Goal: Task Accomplishment & Management: Complete application form

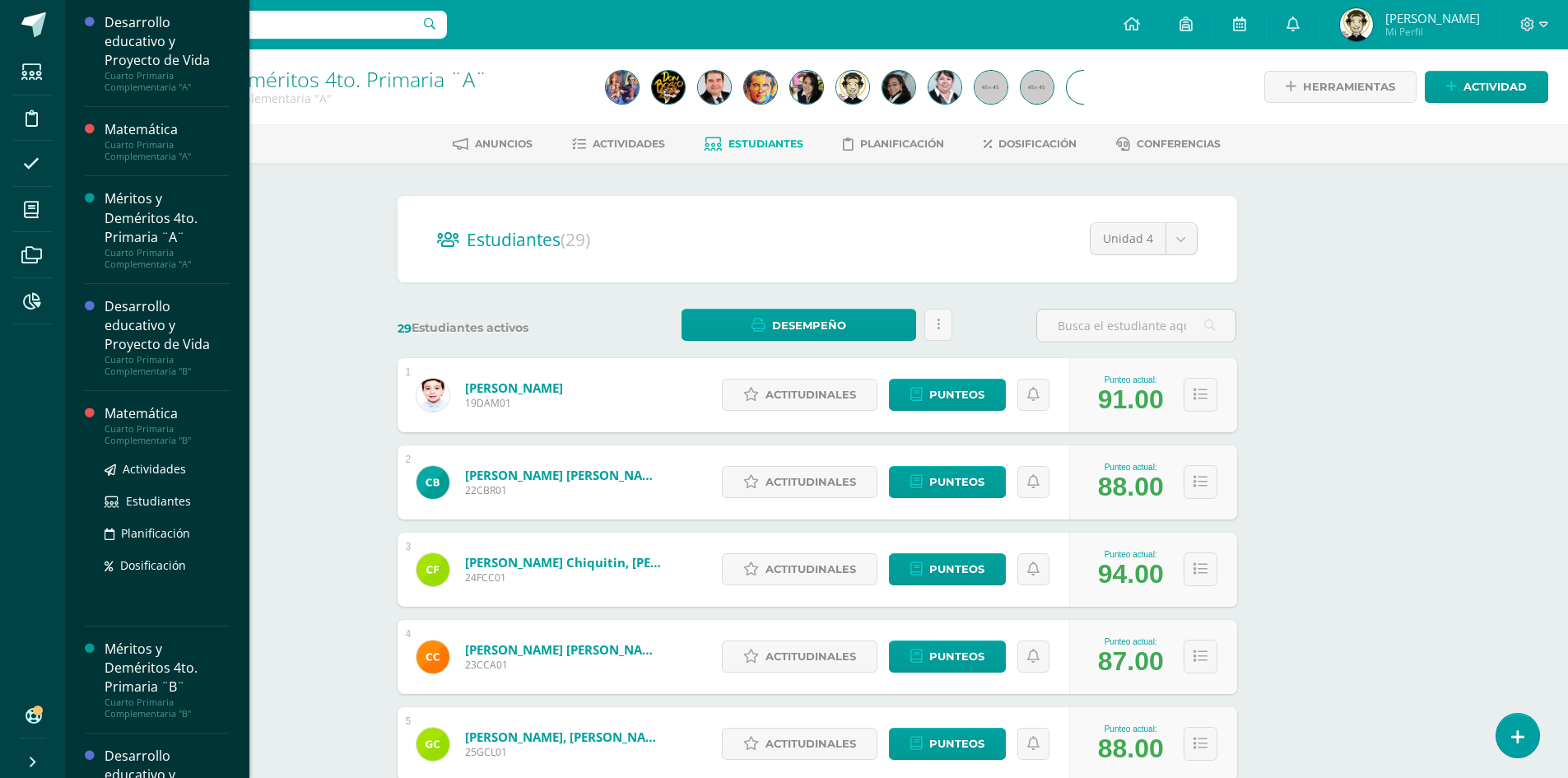
click at [153, 428] on div "Cuarto Primaria Complementaria "B"" at bounding box center [167, 434] width 125 height 23
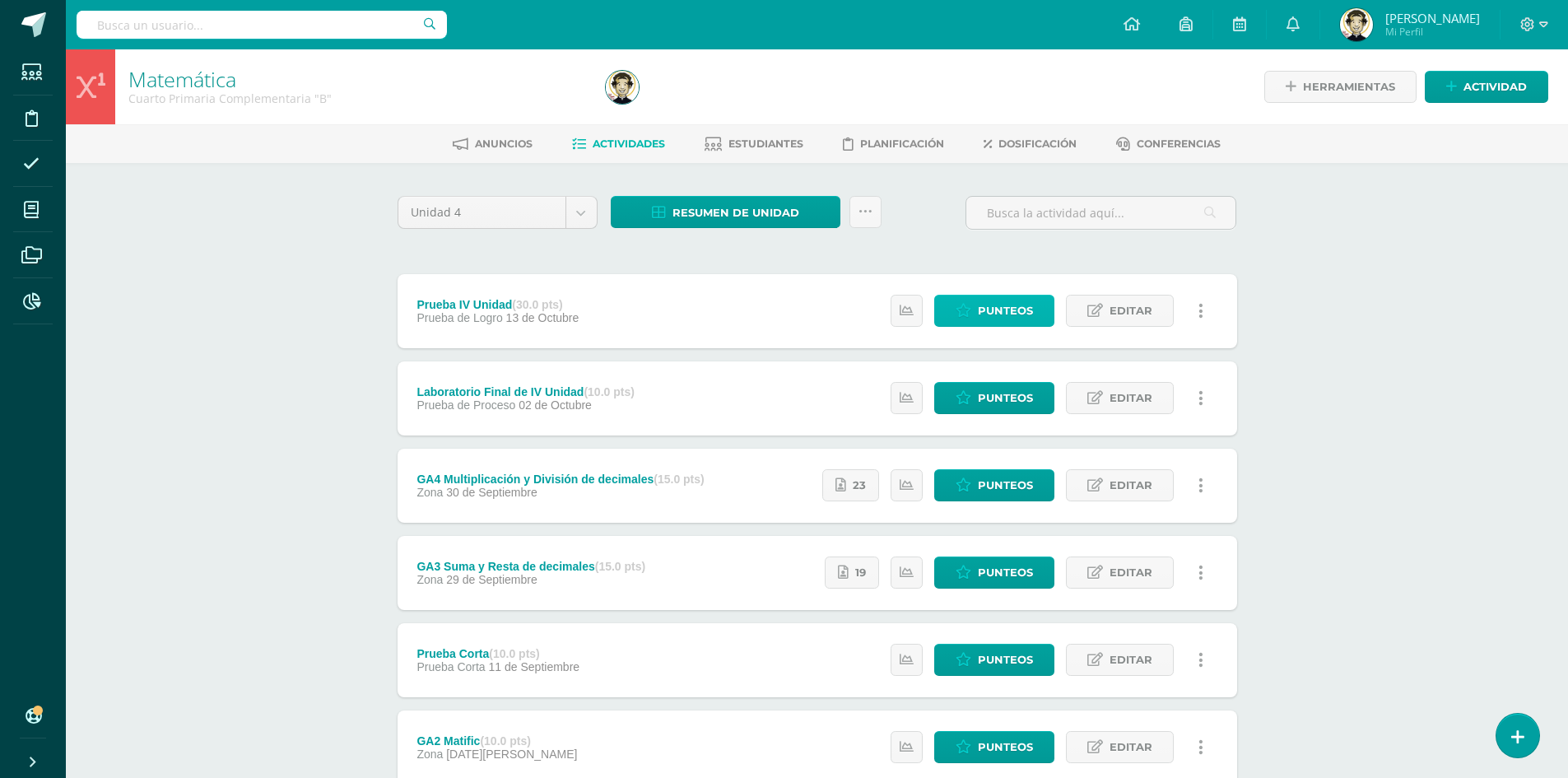
click at [985, 310] on span "Punteos" at bounding box center [1005, 310] width 55 height 30
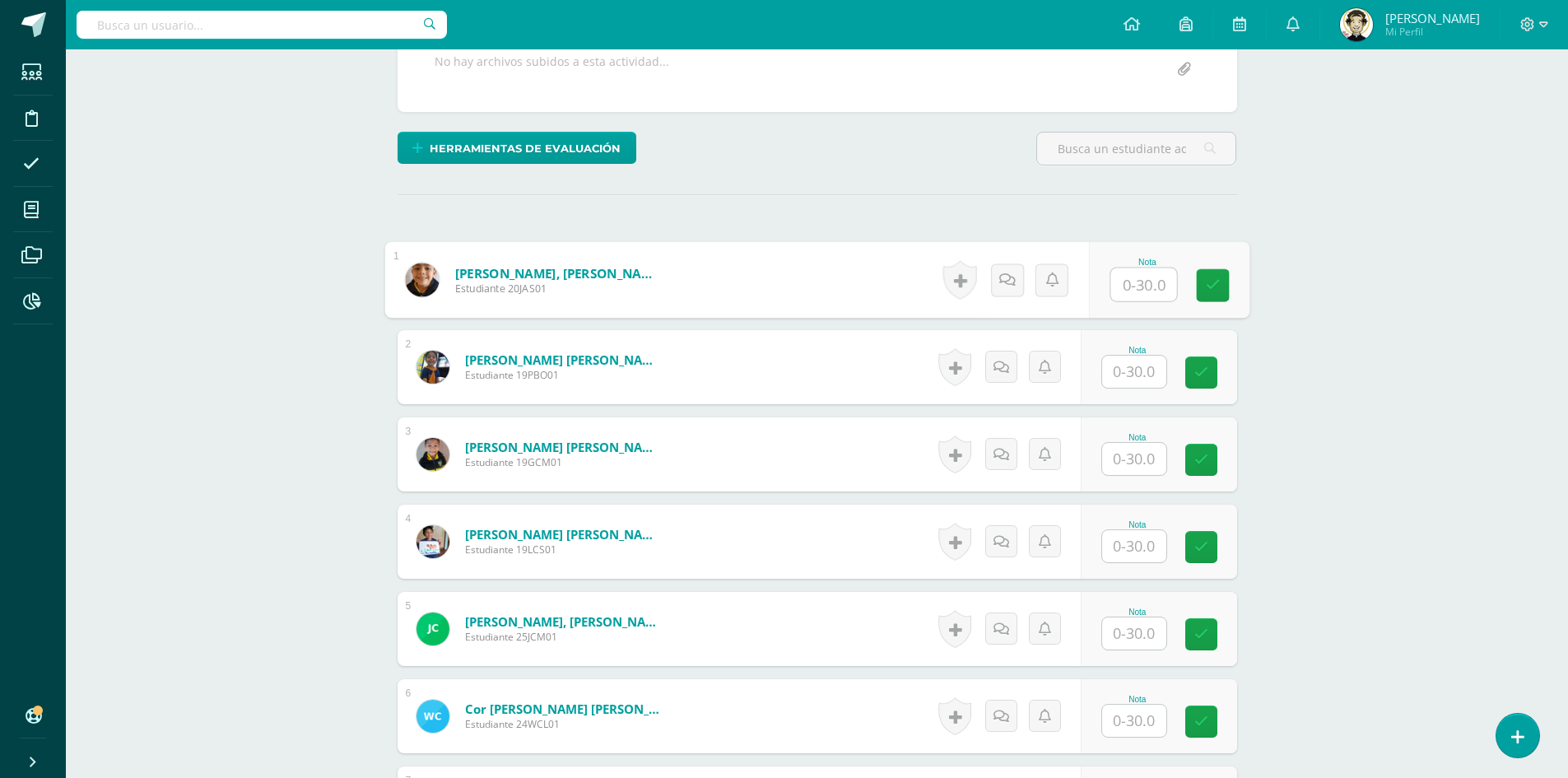
scroll to position [330, 0]
click at [1148, 285] on input "text" at bounding box center [1143, 284] width 66 height 33
type input "29"
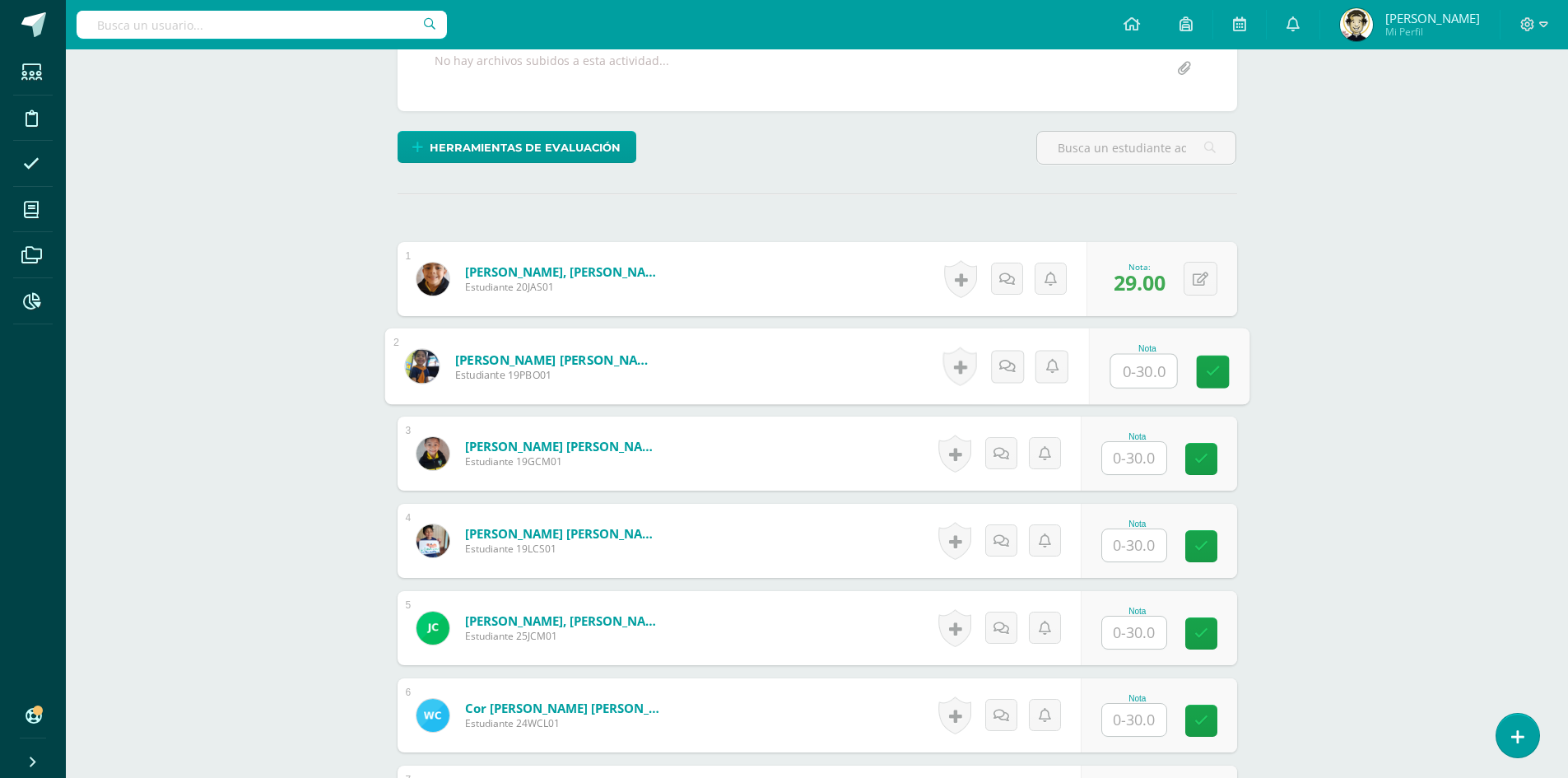
scroll to position [331, 0]
type input "20"
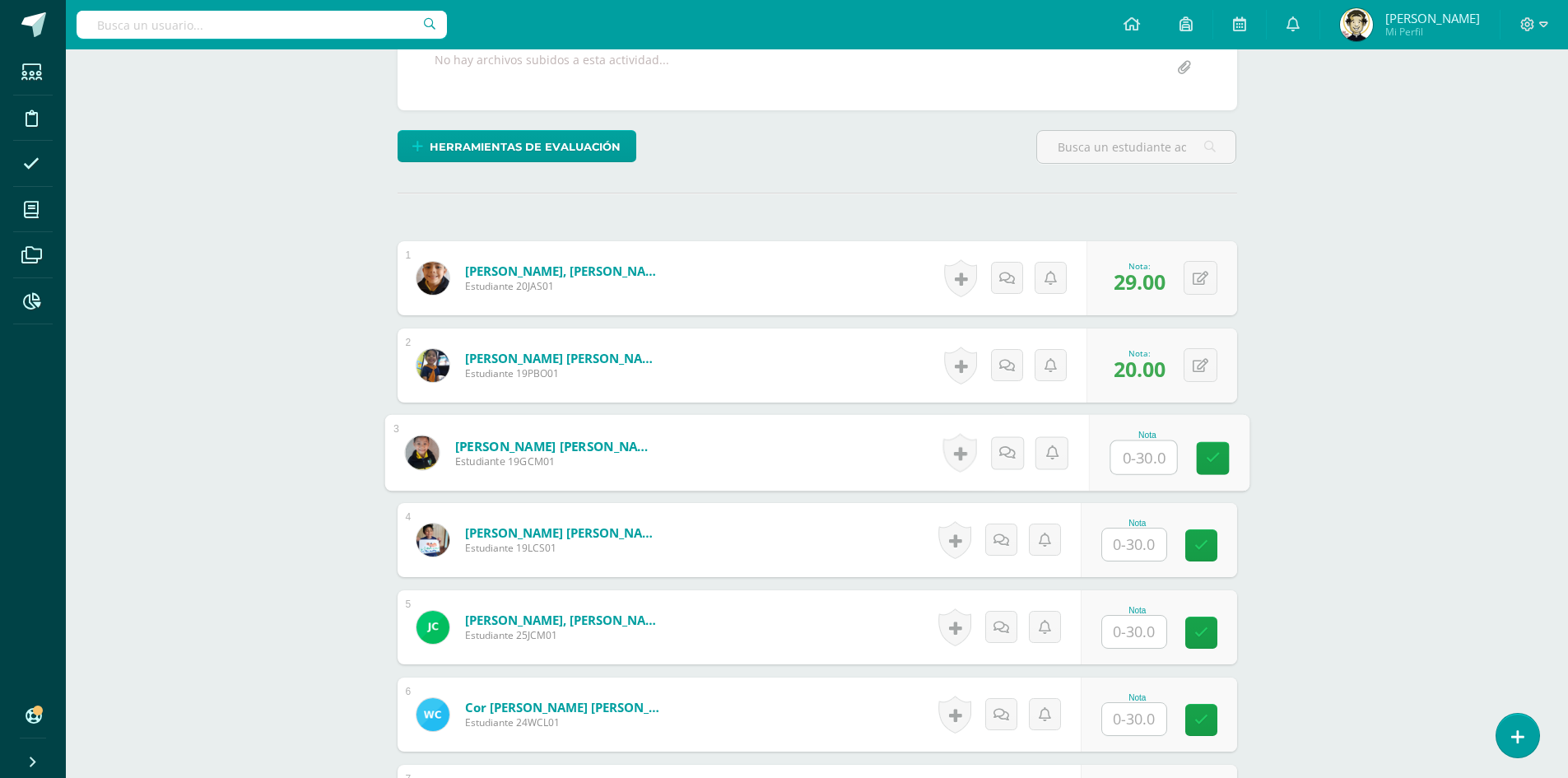
scroll to position [332, 0]
type input "25"
type input "28"
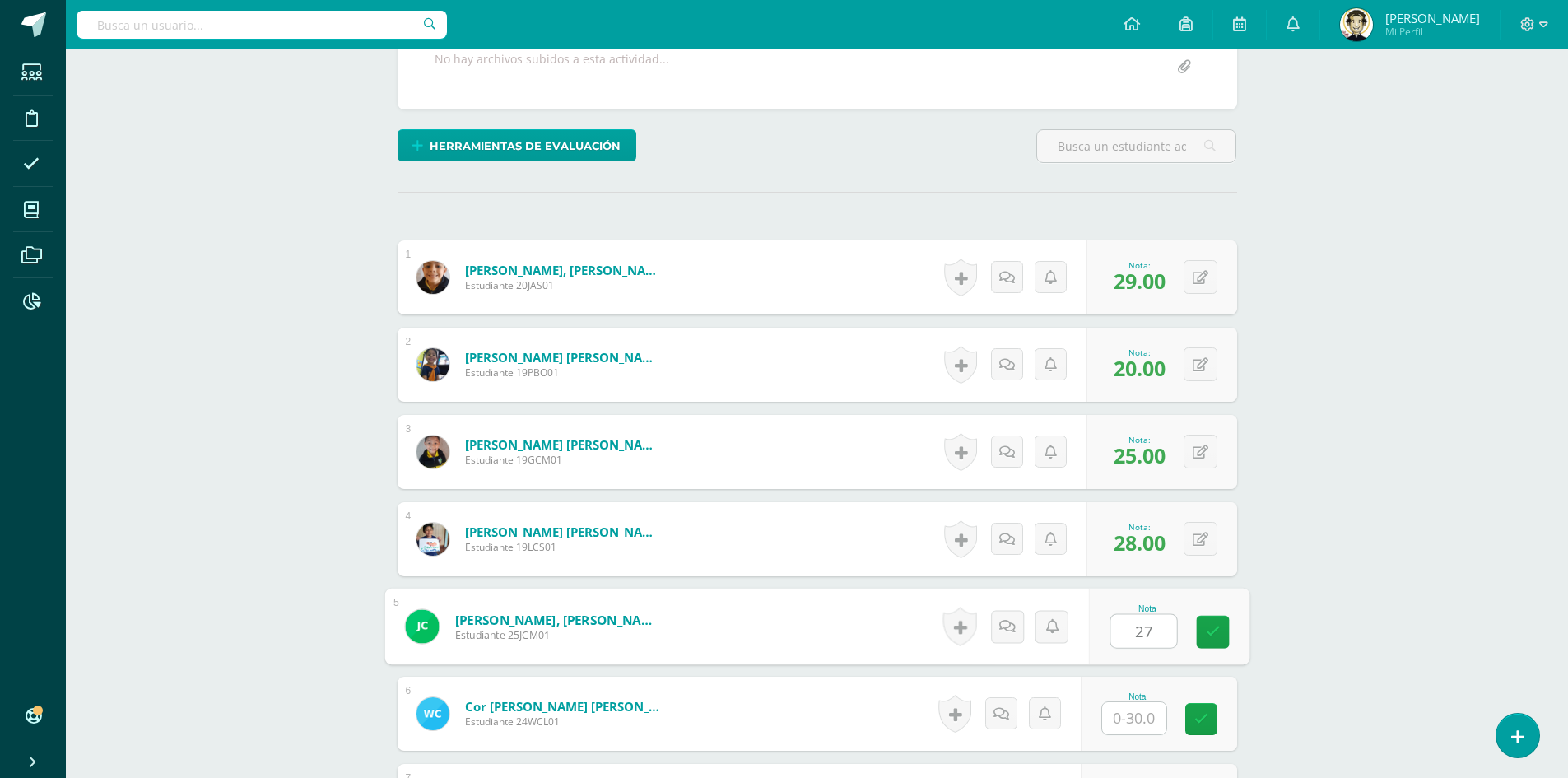
type input "27"
type input "26"
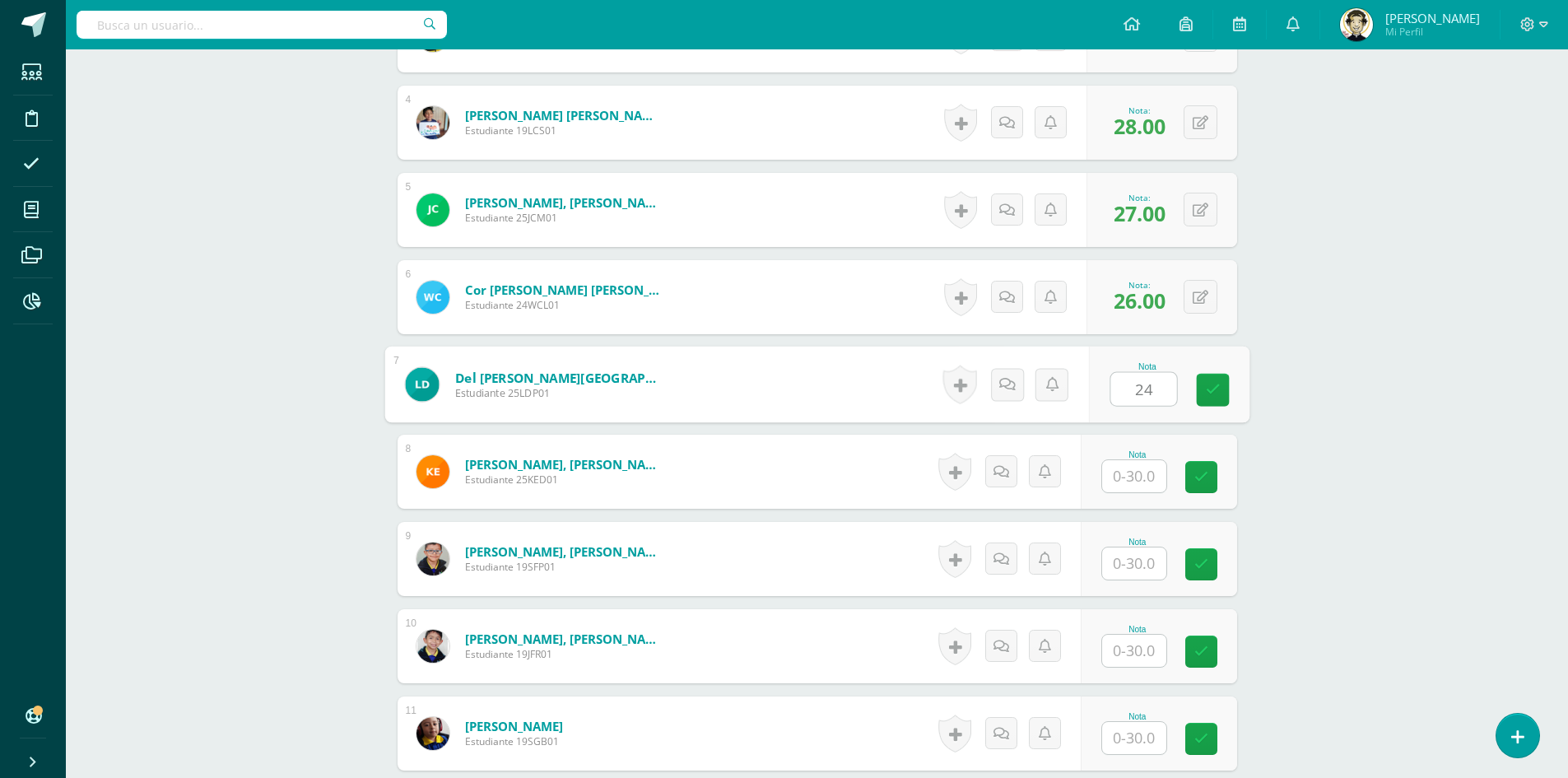
type input "24"
type input "20"
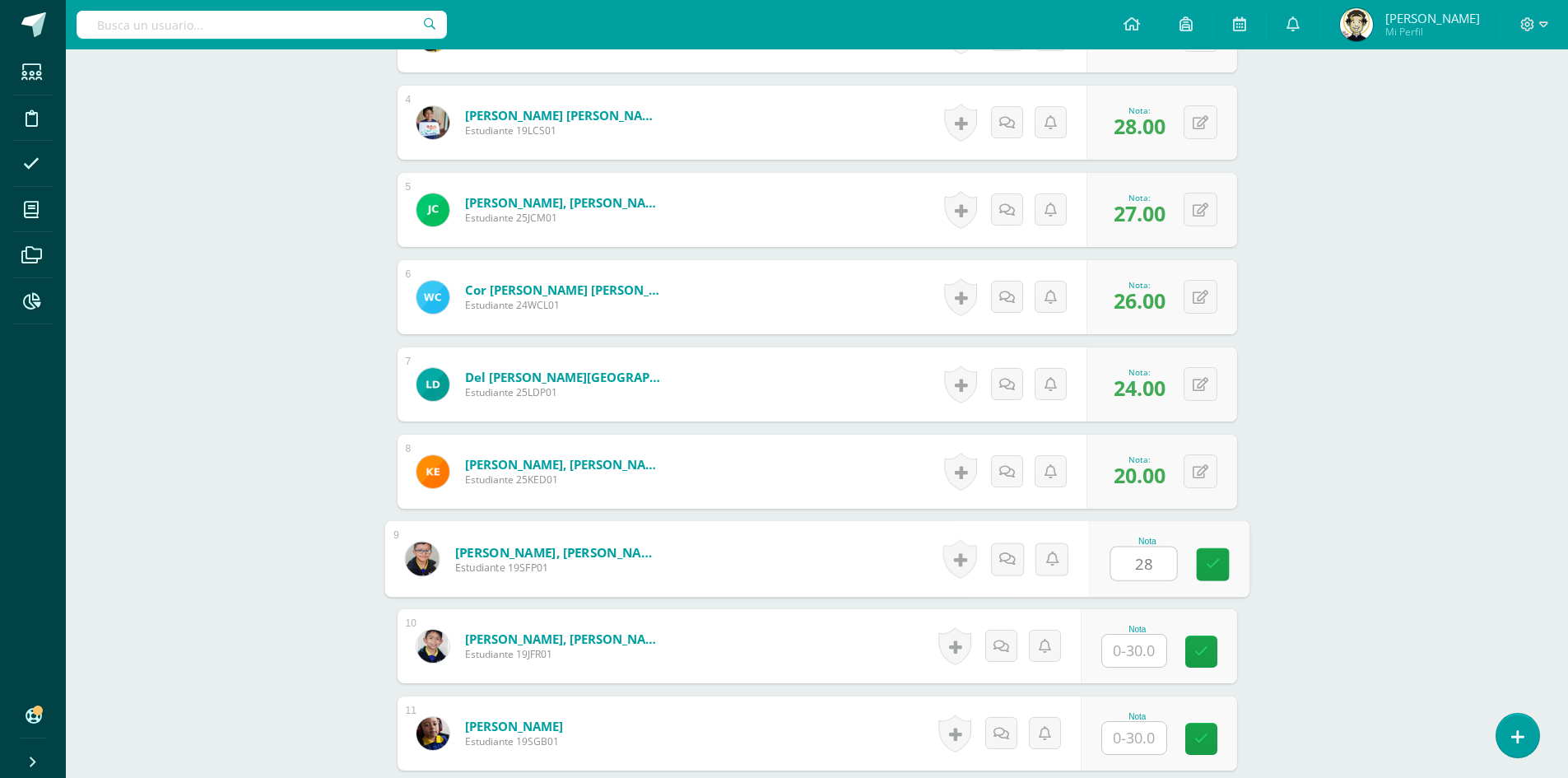
type input "28"
type input "24"
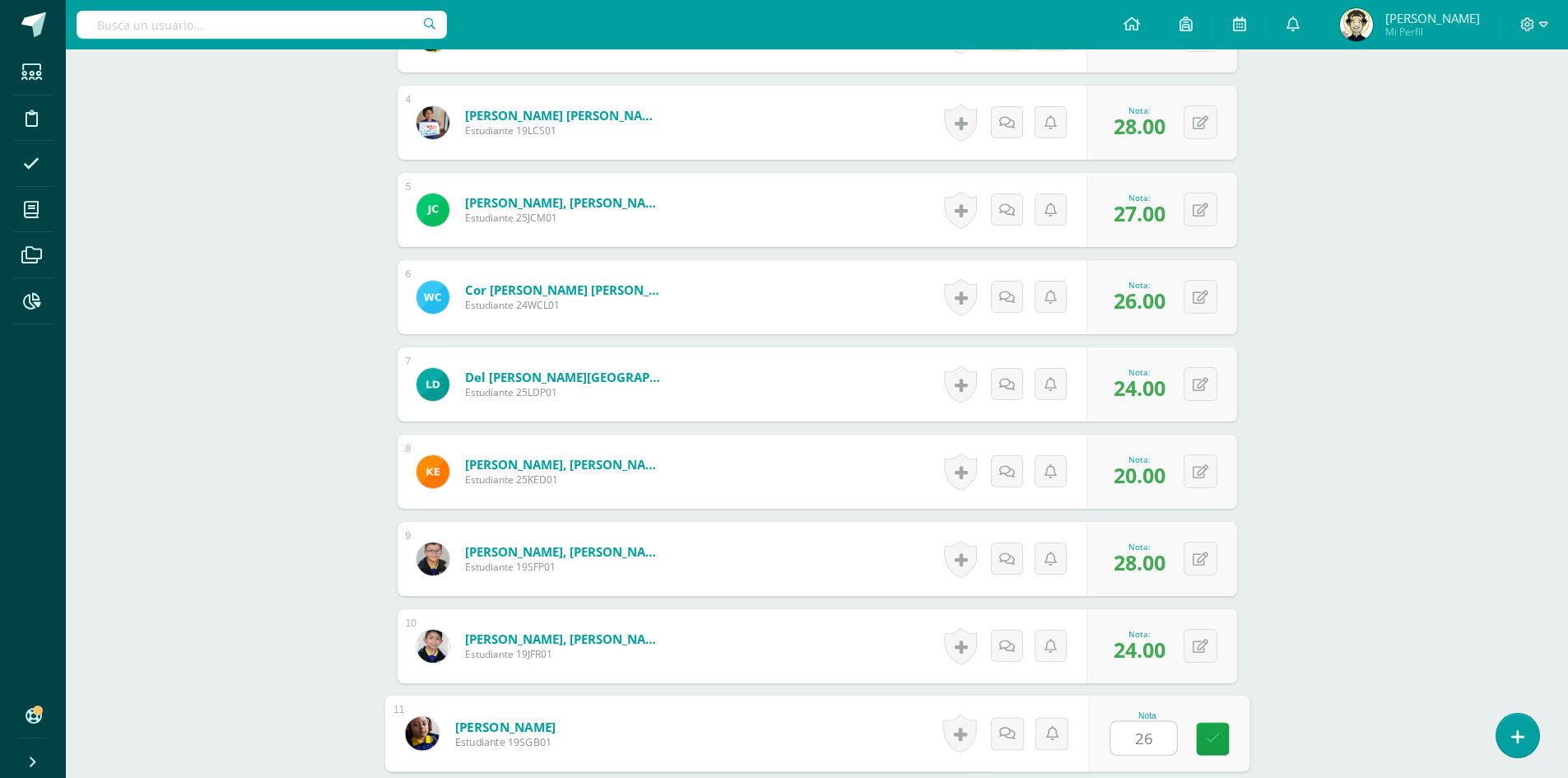
type input "26"
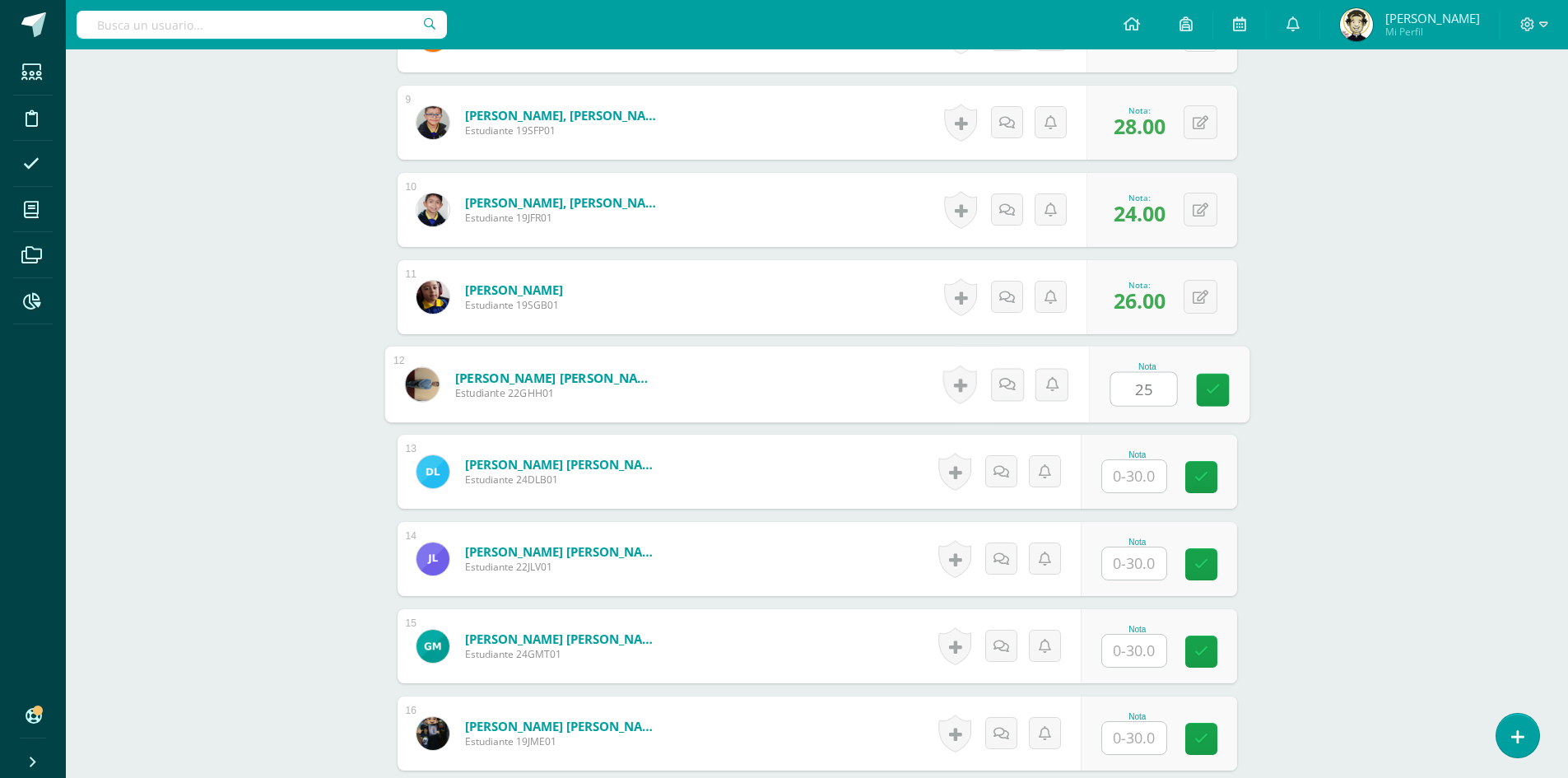
type input "25"
type input "24"
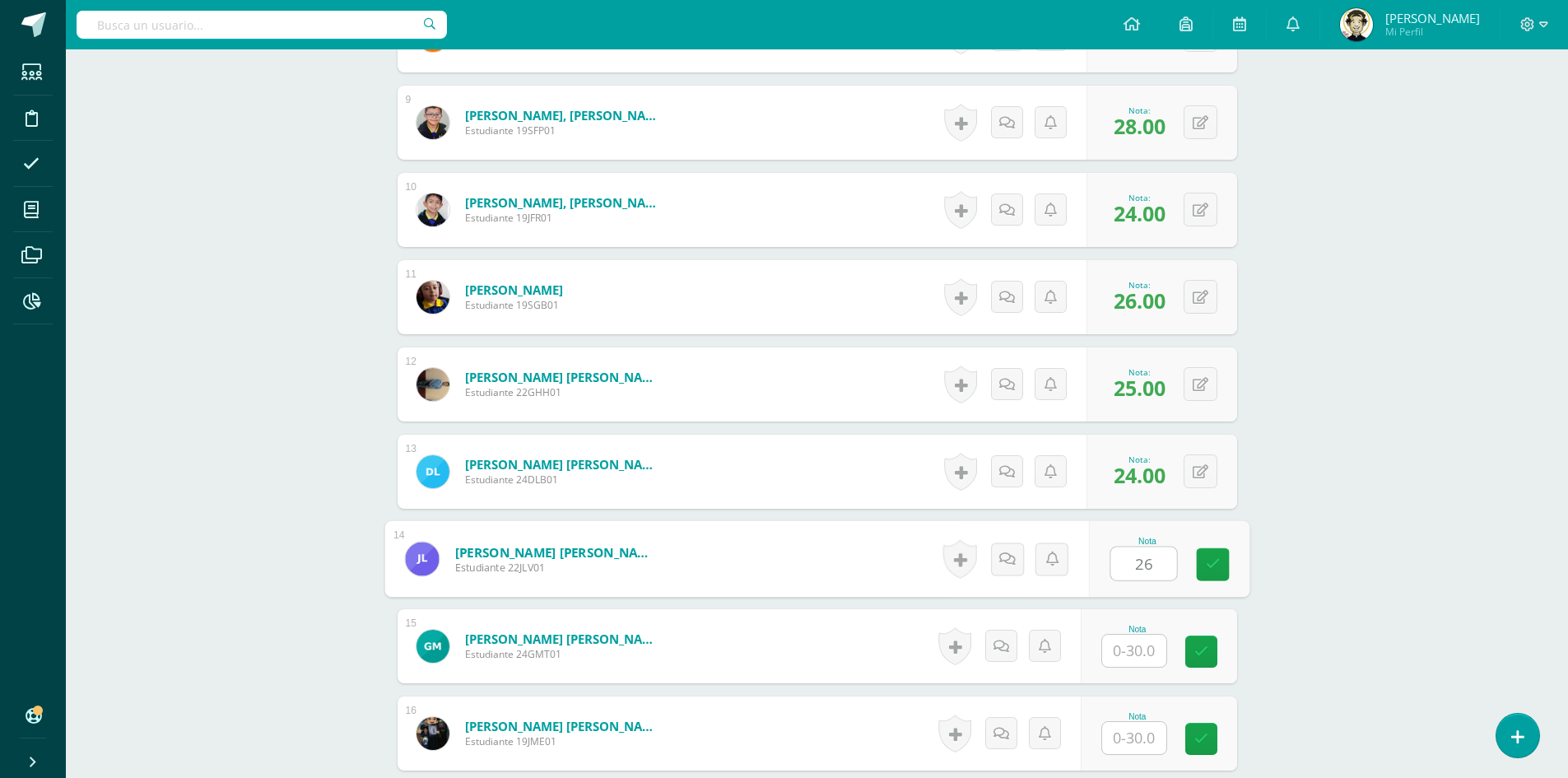
type input "26"
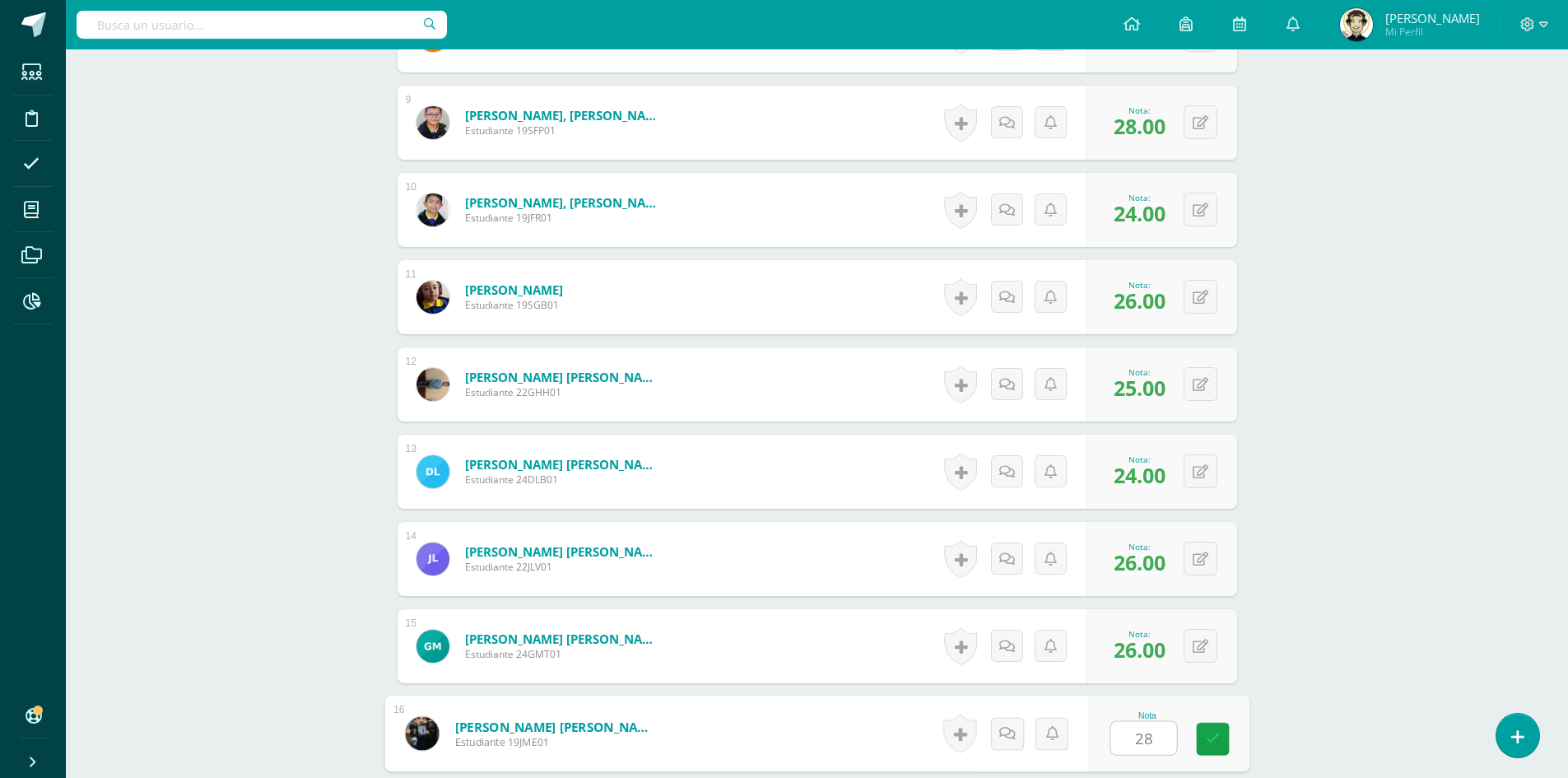
type input "28"
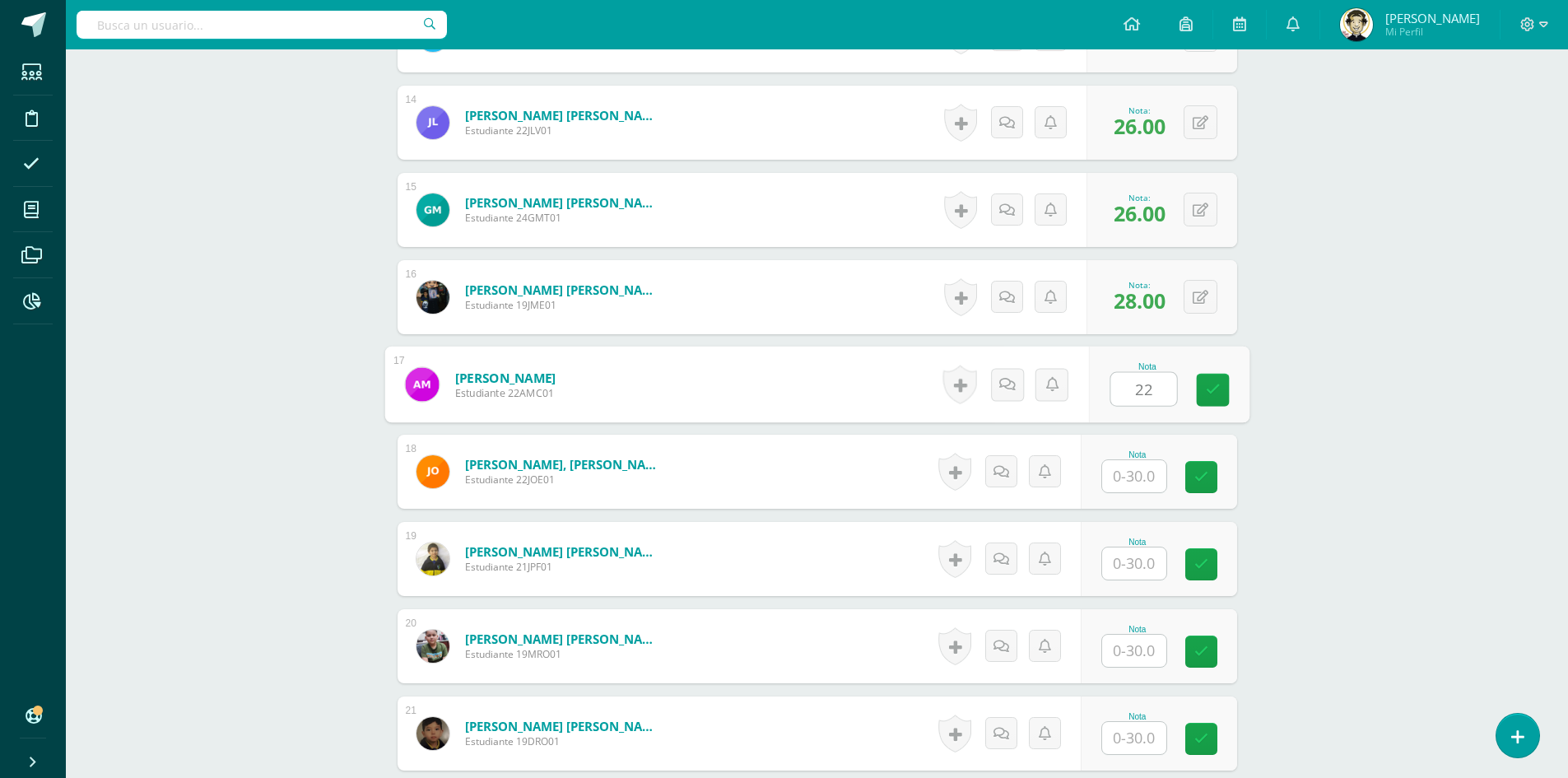
type input "22"
type input "28"
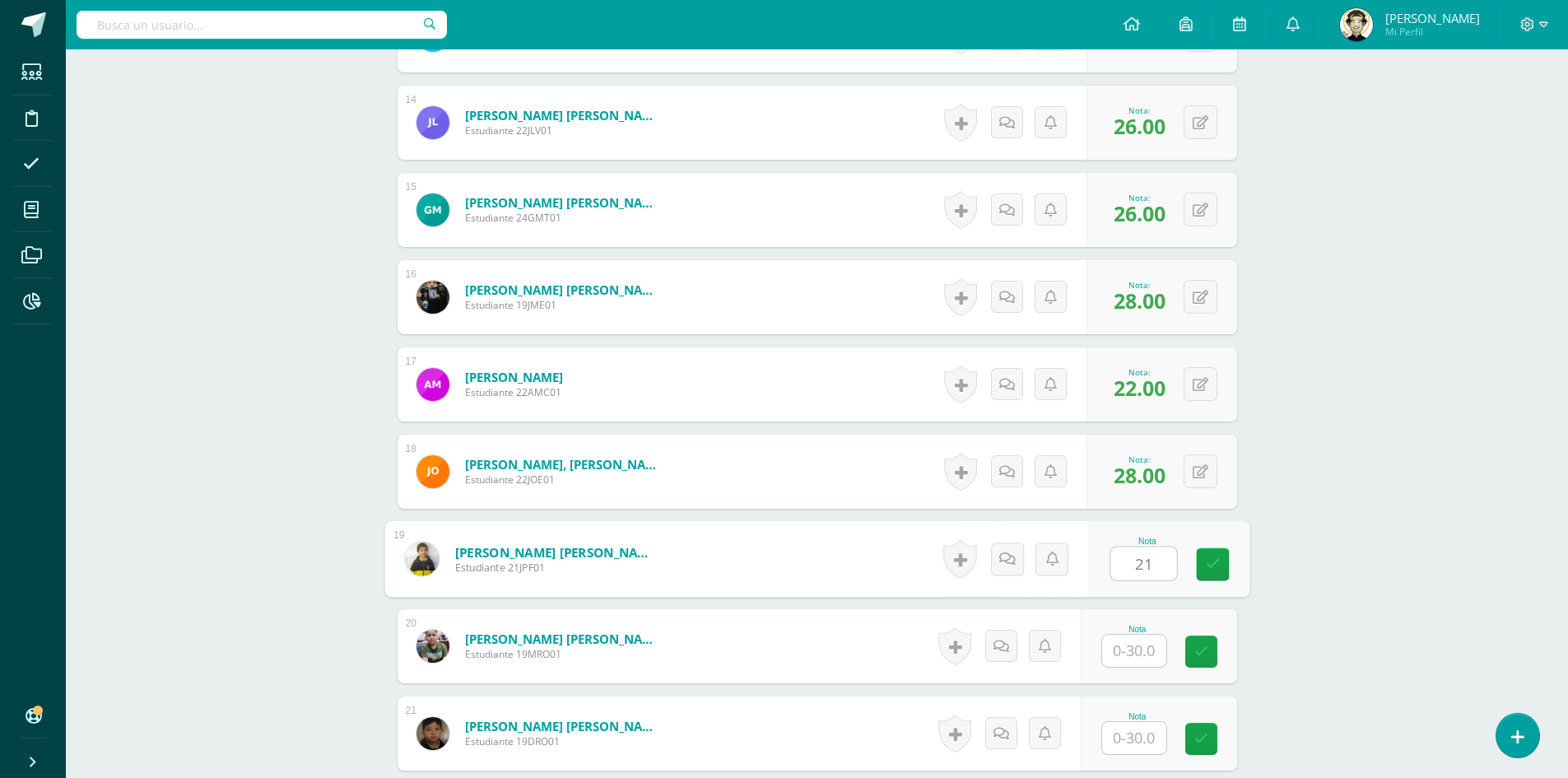
type input "21"
type input "25"
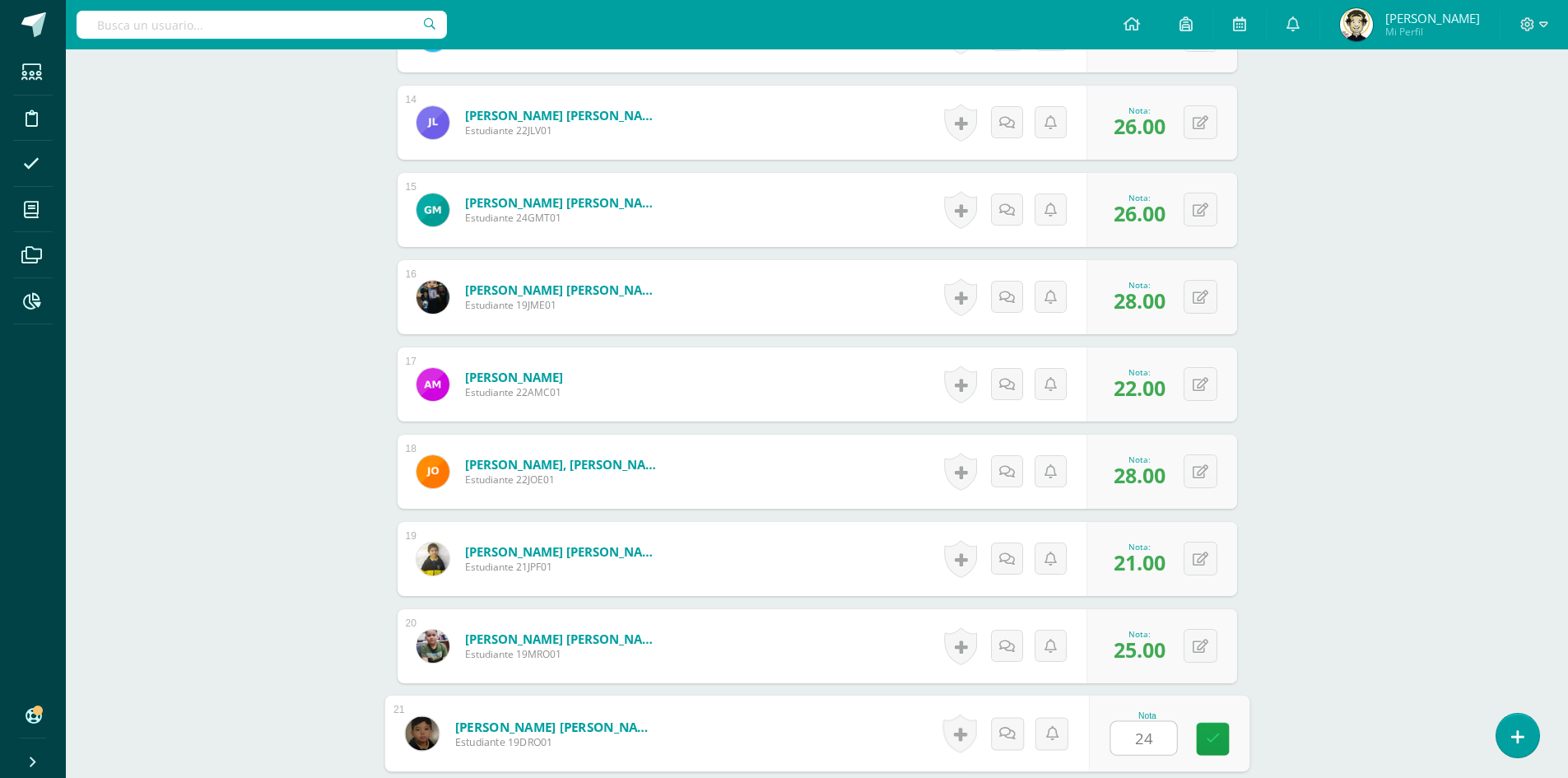
type input "24"
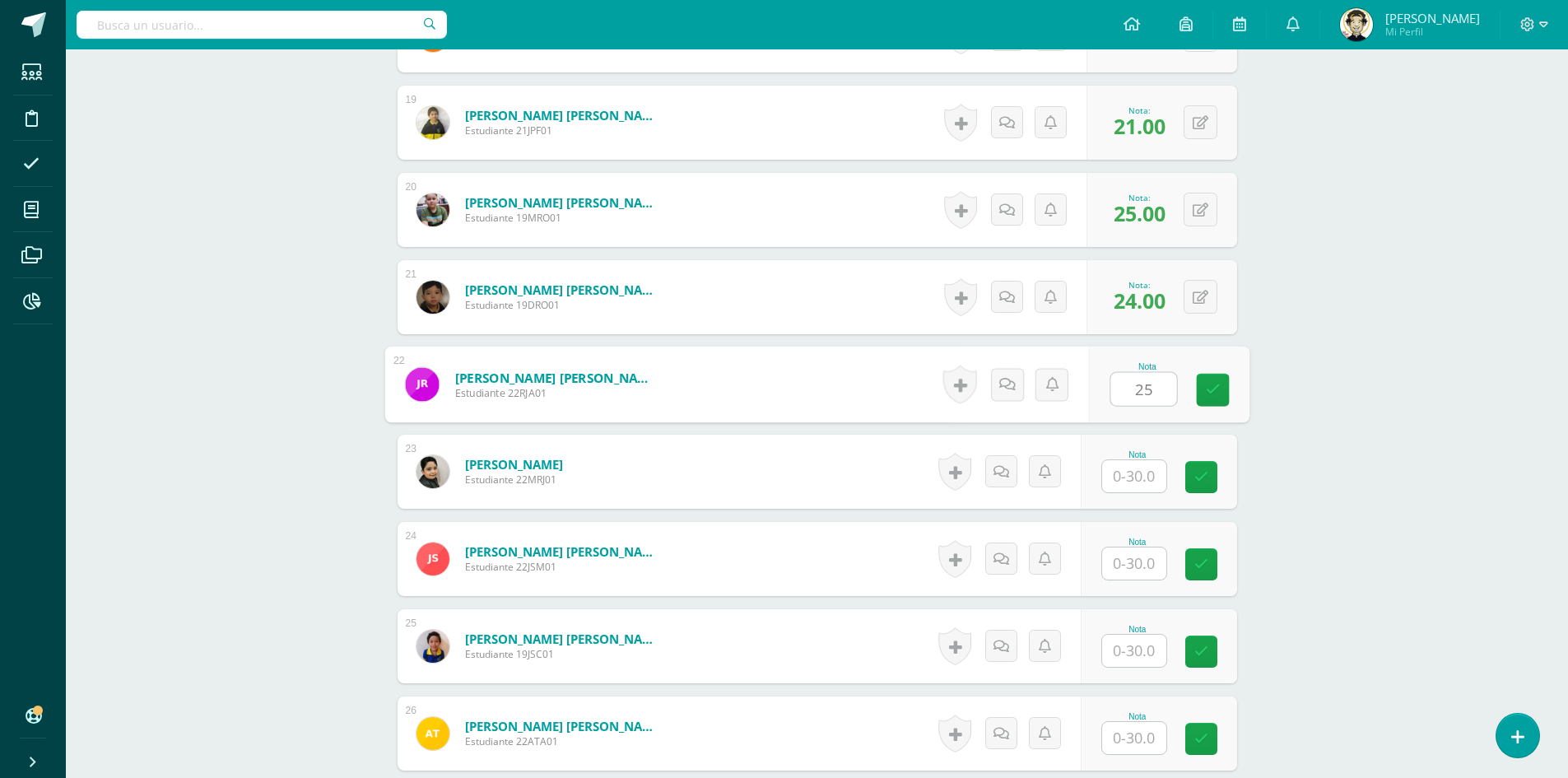
type input "25"
type input "23"
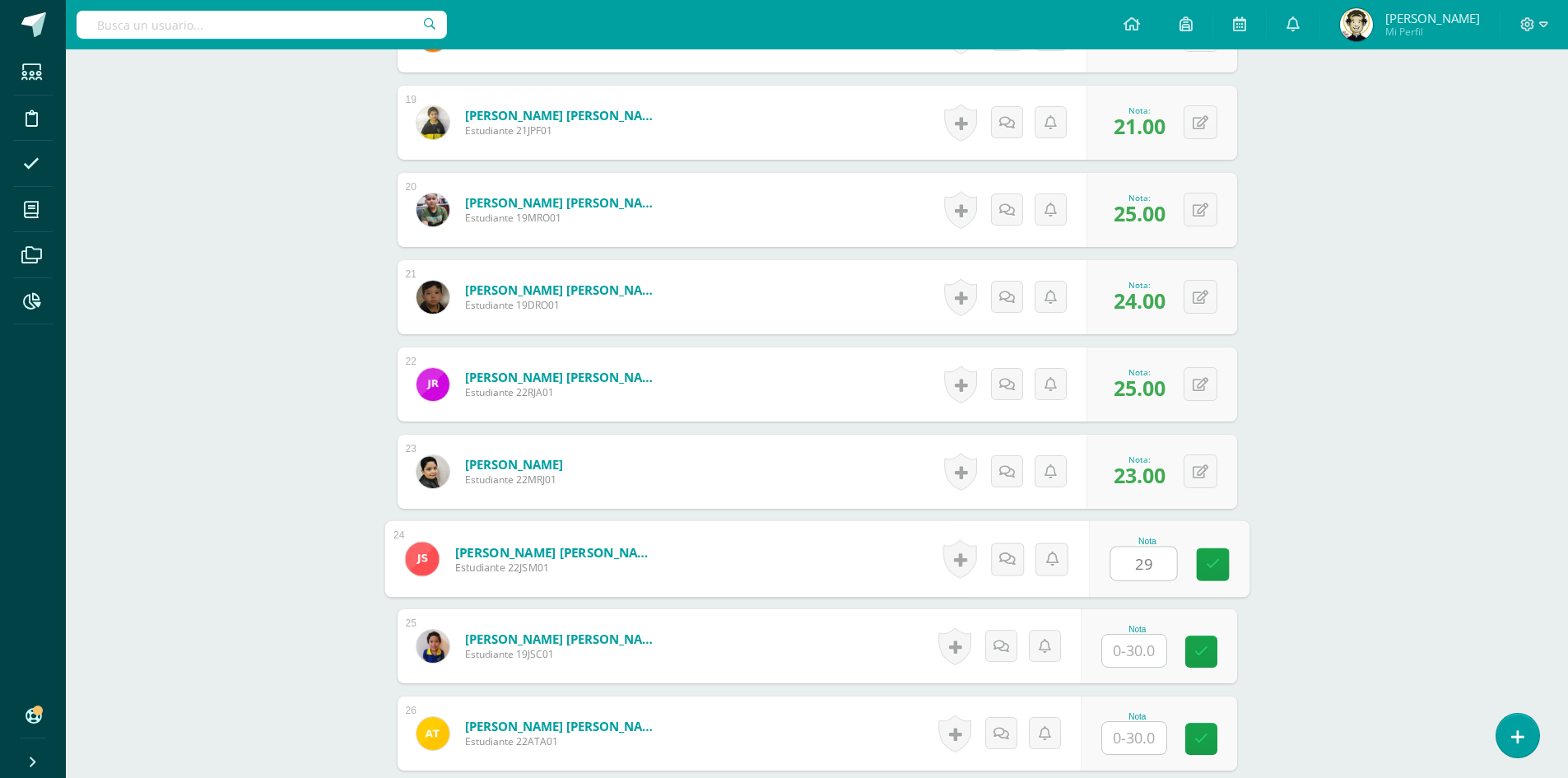
type input "29"
type input "28"
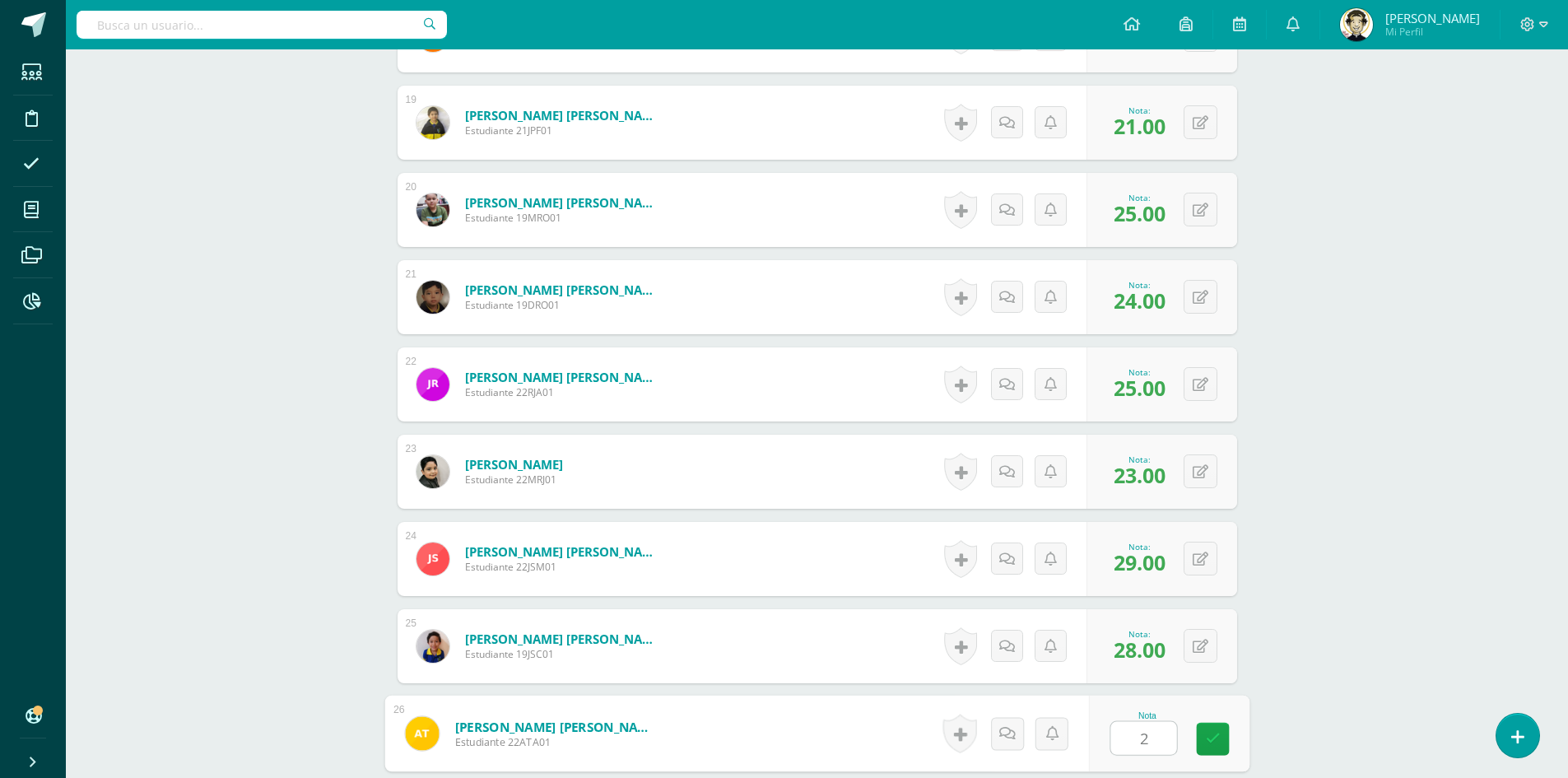
type input "26"
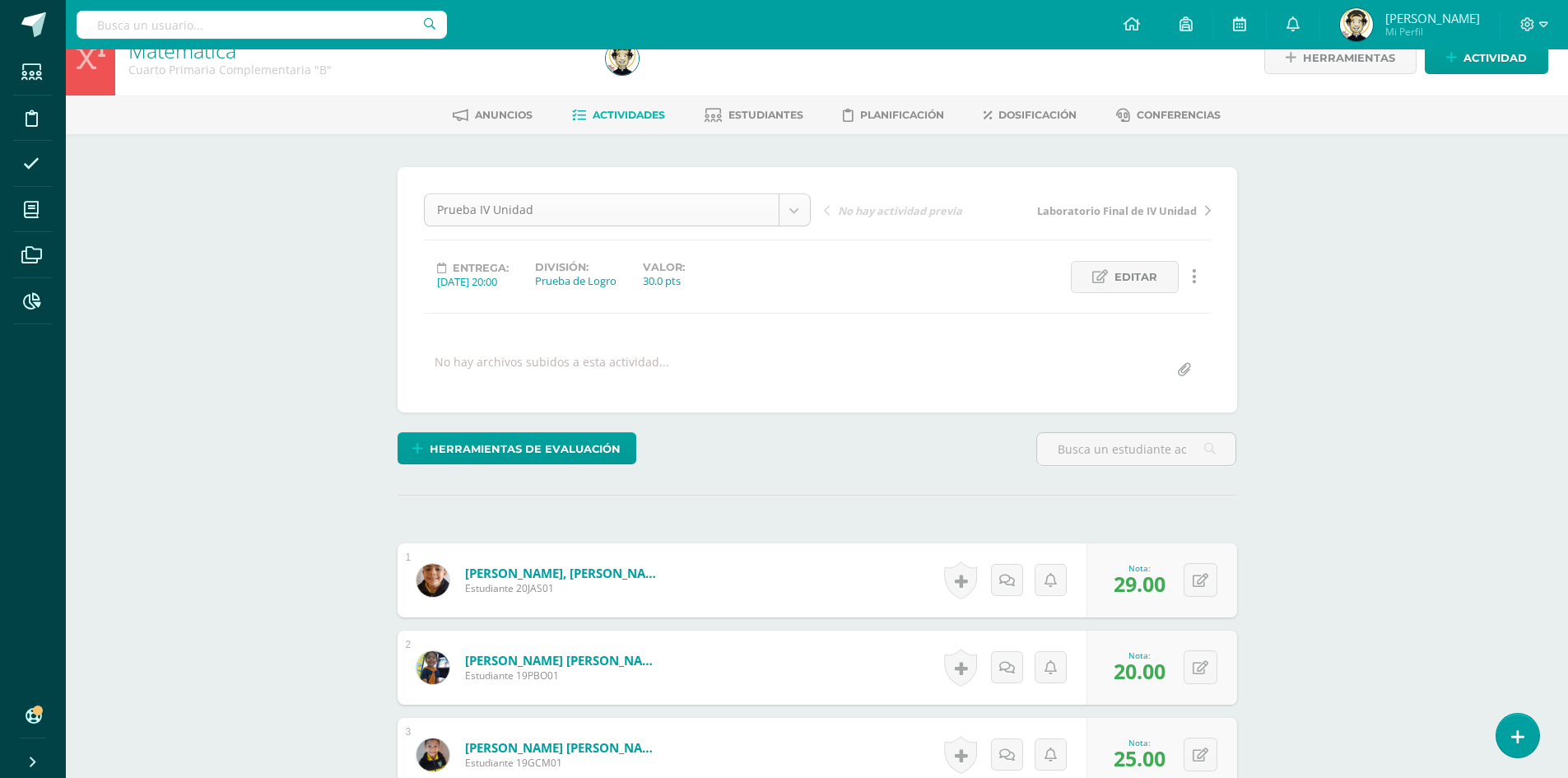
scroll to position [0, 0]
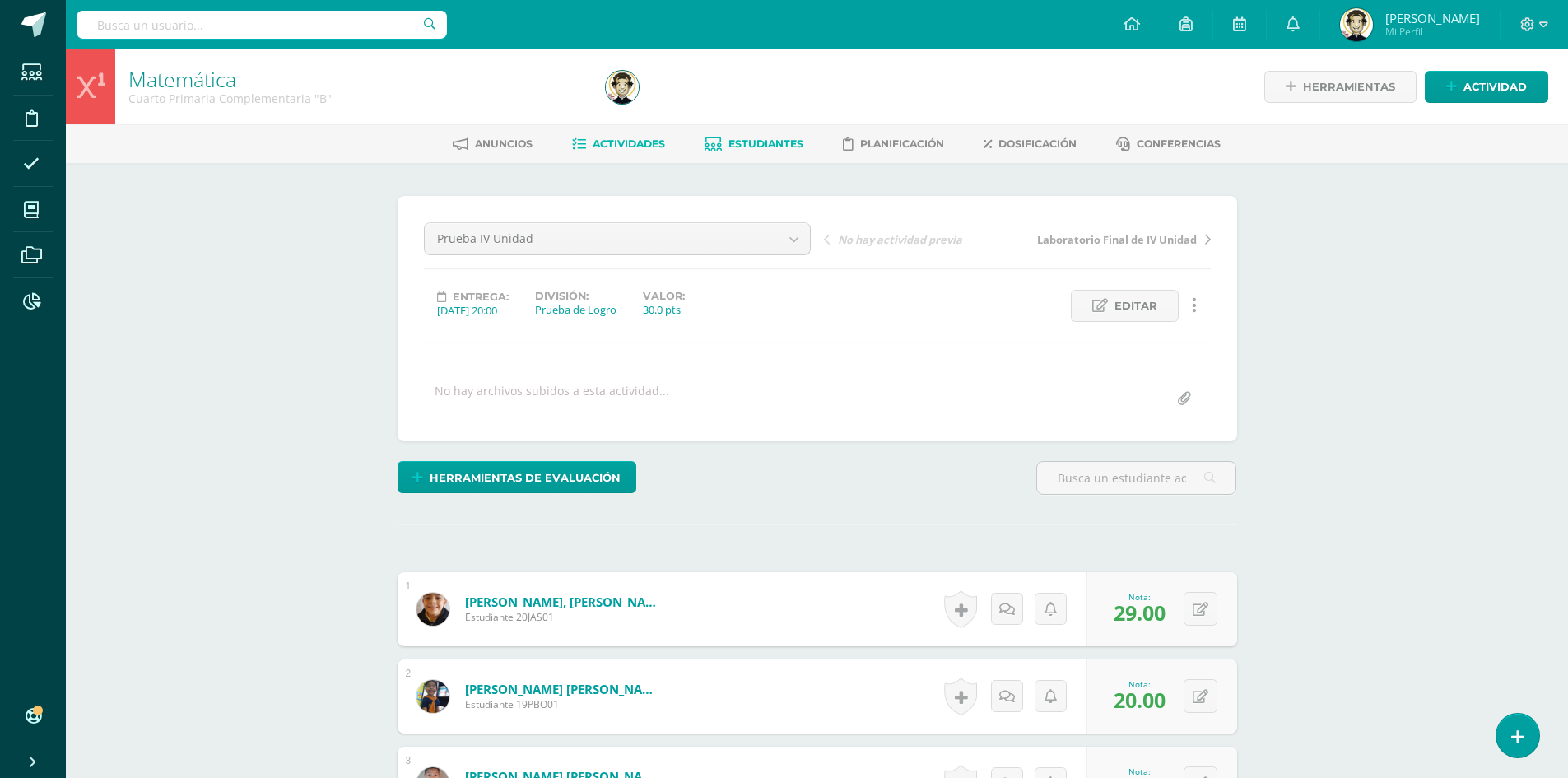
click at [779, 149] on span "Estudiantes" at bounding box center [766, 143] width 75 height 12
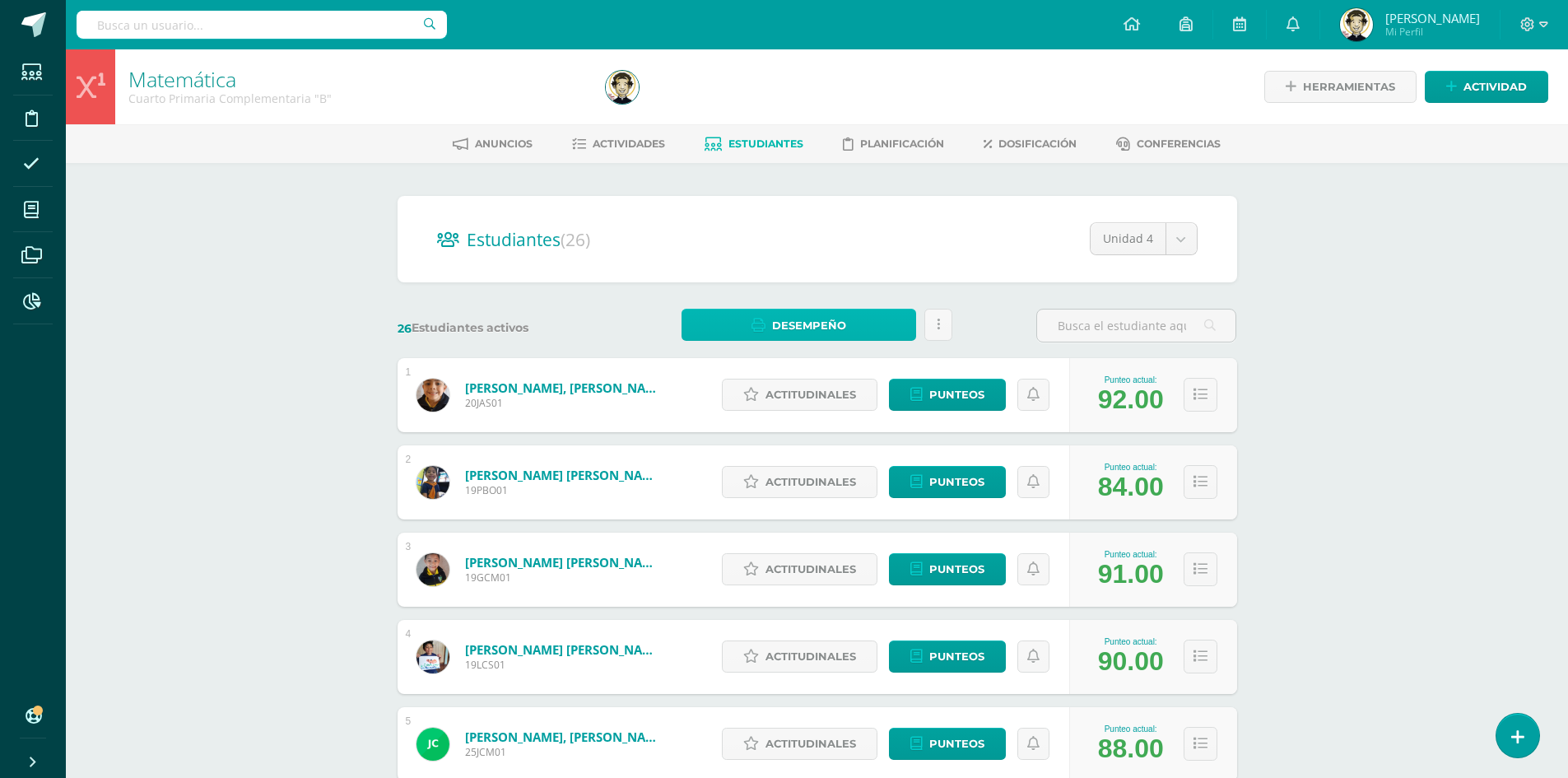
click at [807, 330] on span "Desempeño" at bounding box center [809, 325] width 74 height 30
click at [797, 241] on link "Descargar como HTML" at bounding box center [800, 243] width 175 height 25
click at [622, 135] on link "Actividades" at bounding box center [619, 144] width 93 height 26
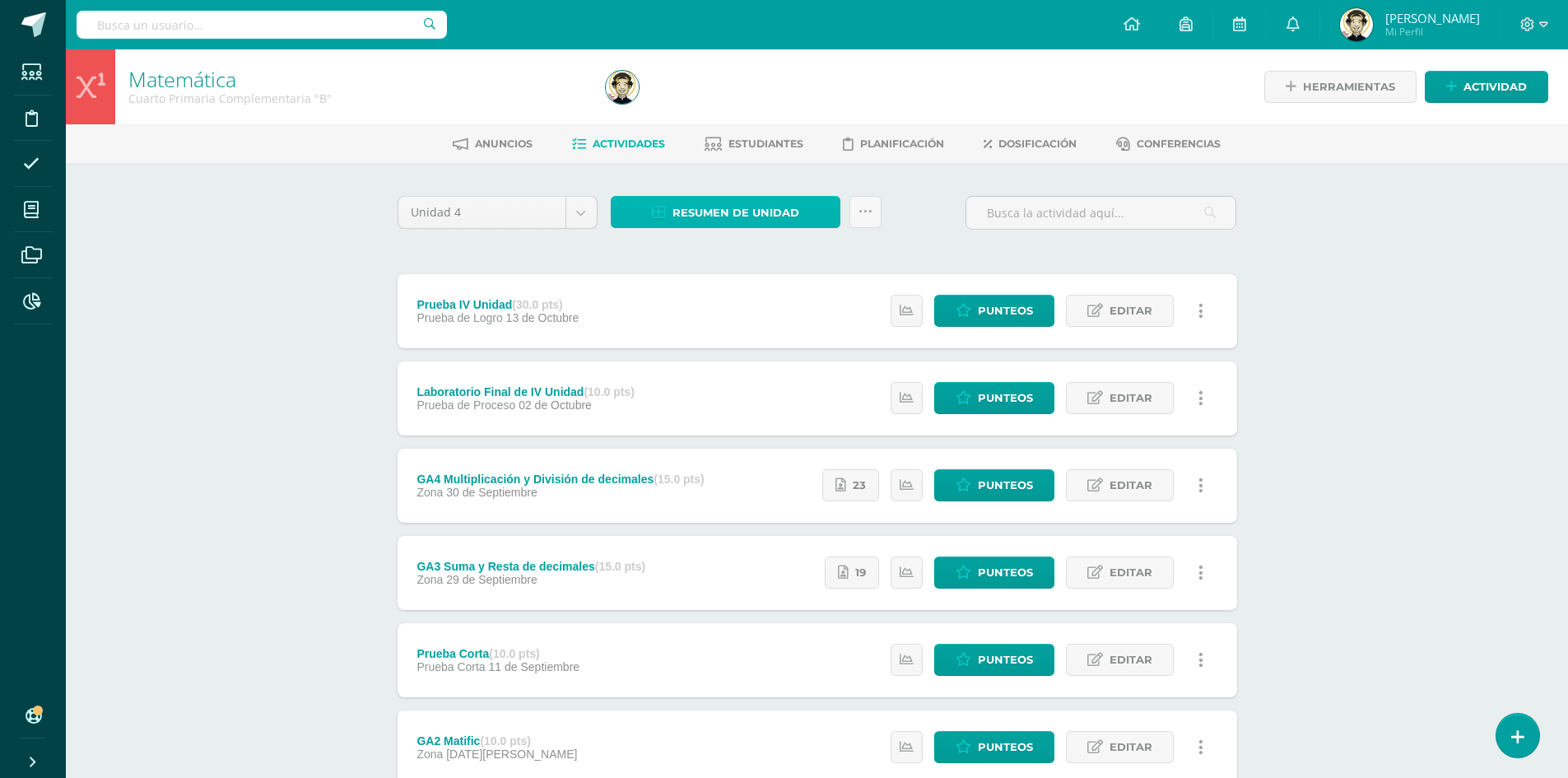
click at [744, 224] on span "Resumen de unidad" at bounding box center [736, 212] width 127 height 30
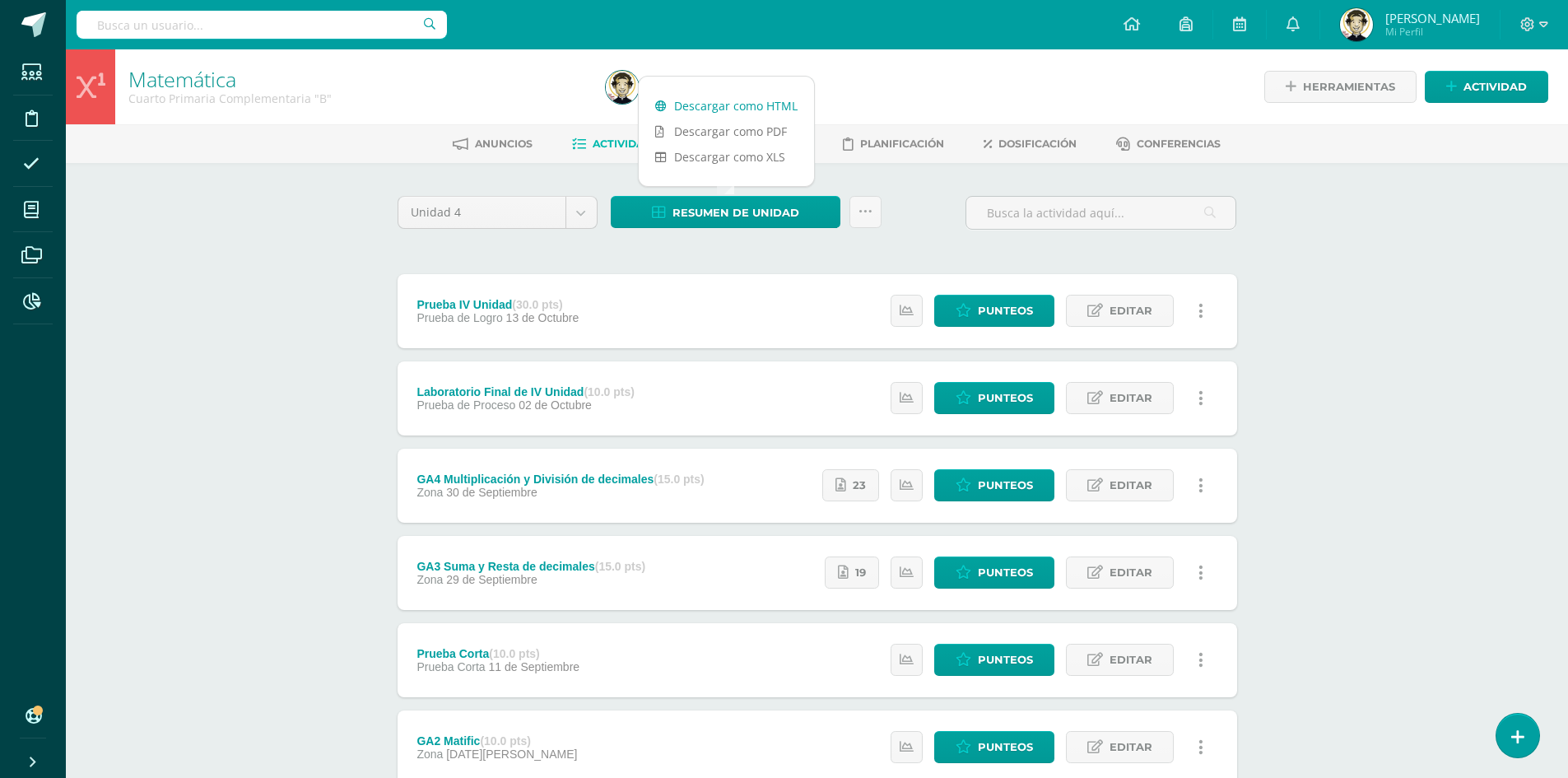
click at [746, 104] on link "Descargar como HTML" at bounding box center [726, 105] width 175 height 25
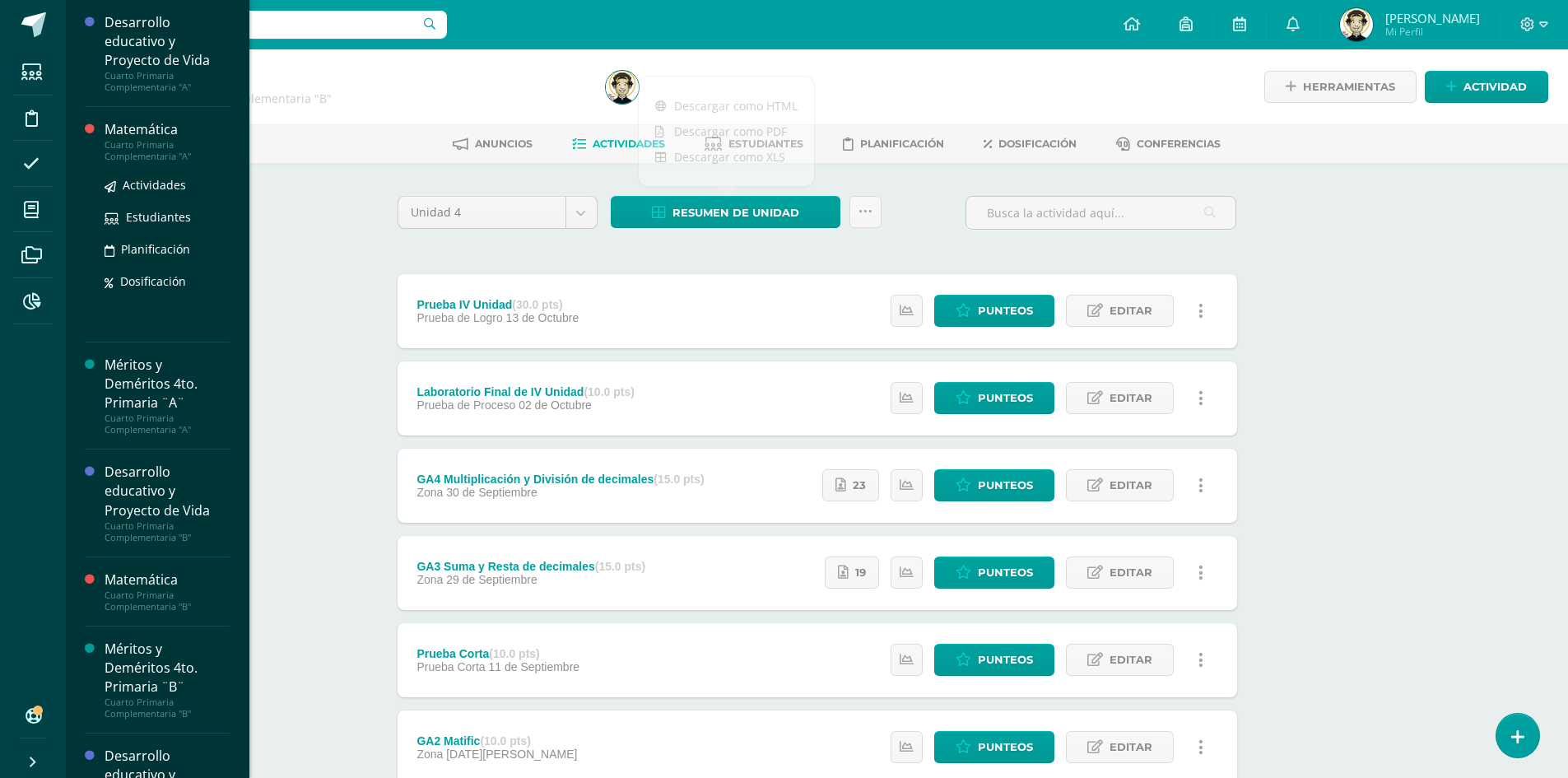
click at [155, 130] on div "Matemática" at bounding box center [167, 129] width 125 height 19
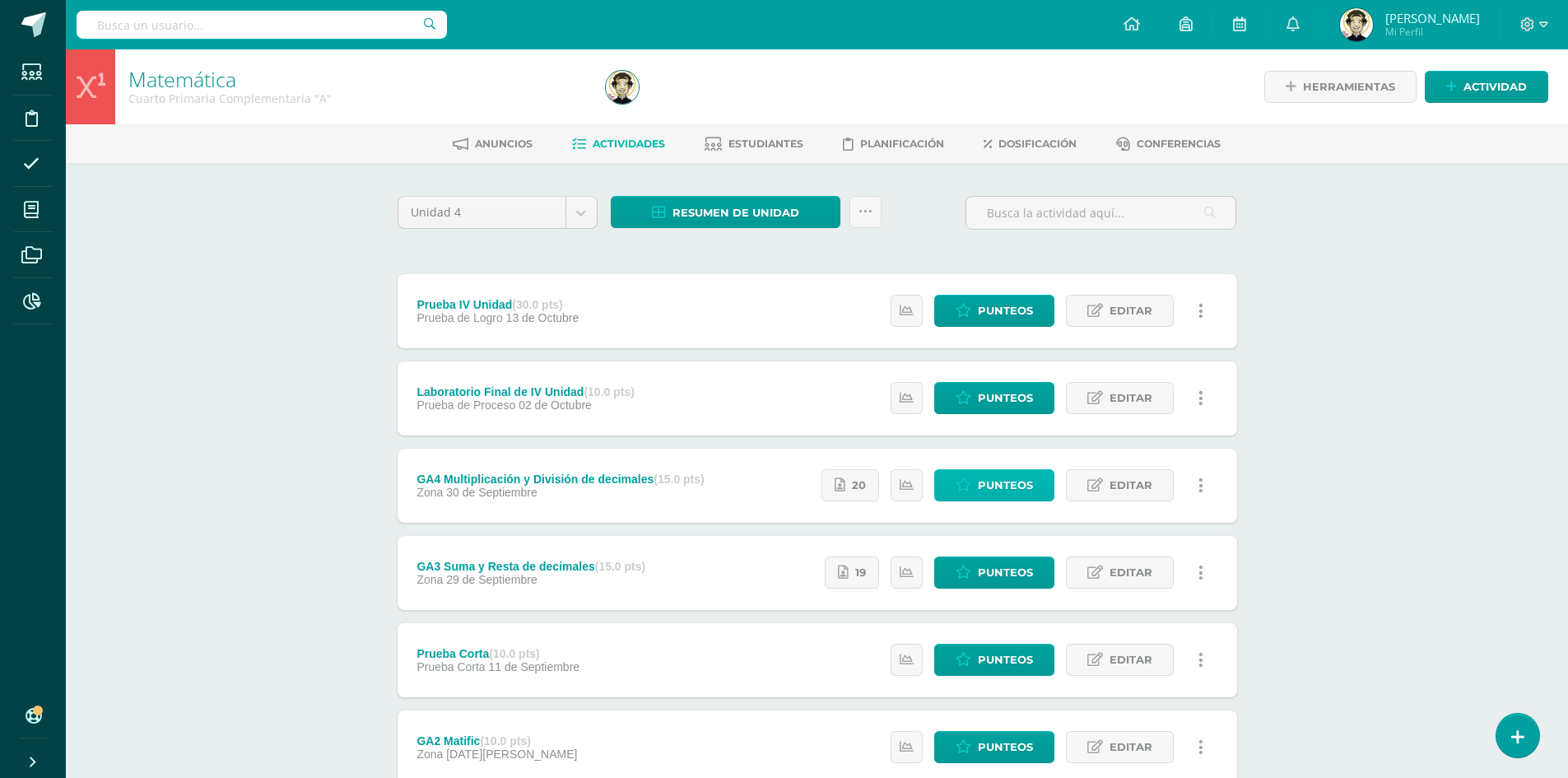
click at [1016, 491] on span "Punteos" at bounding box center [1005, 485] width 55 height 30
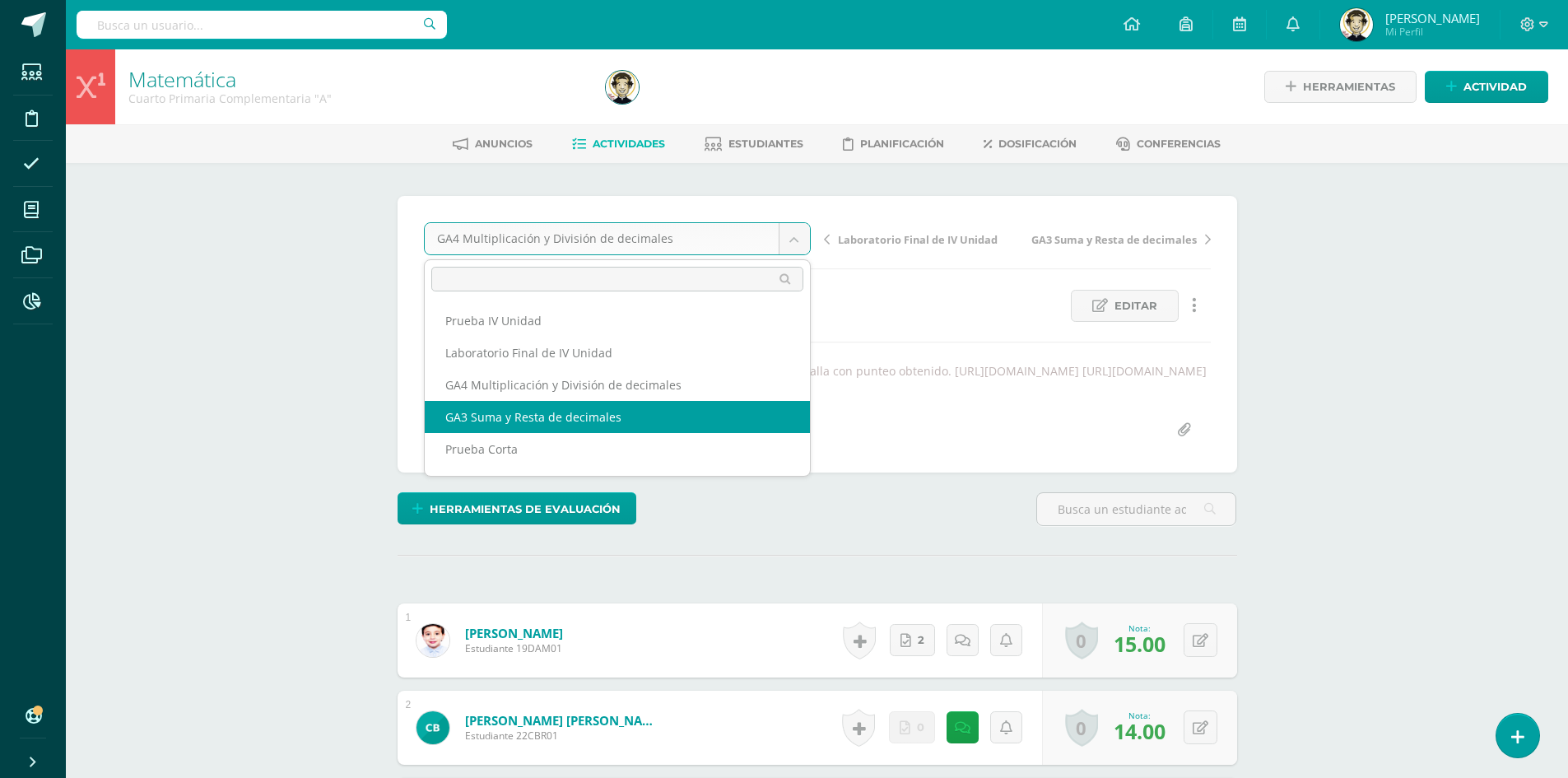
select select "/dashboard/teacher/grade-activity/180603/"
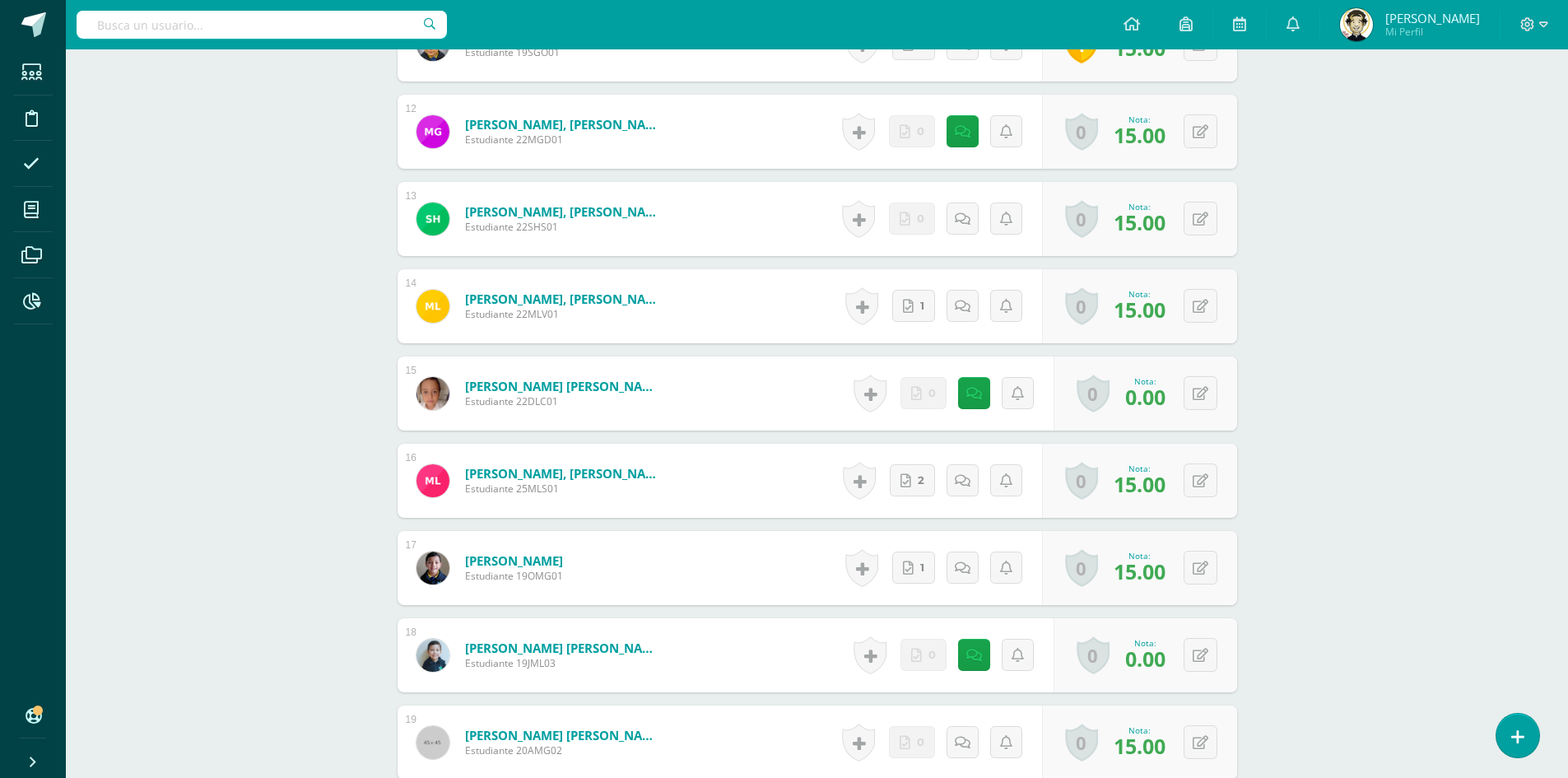
scroll to position [1648, 0]
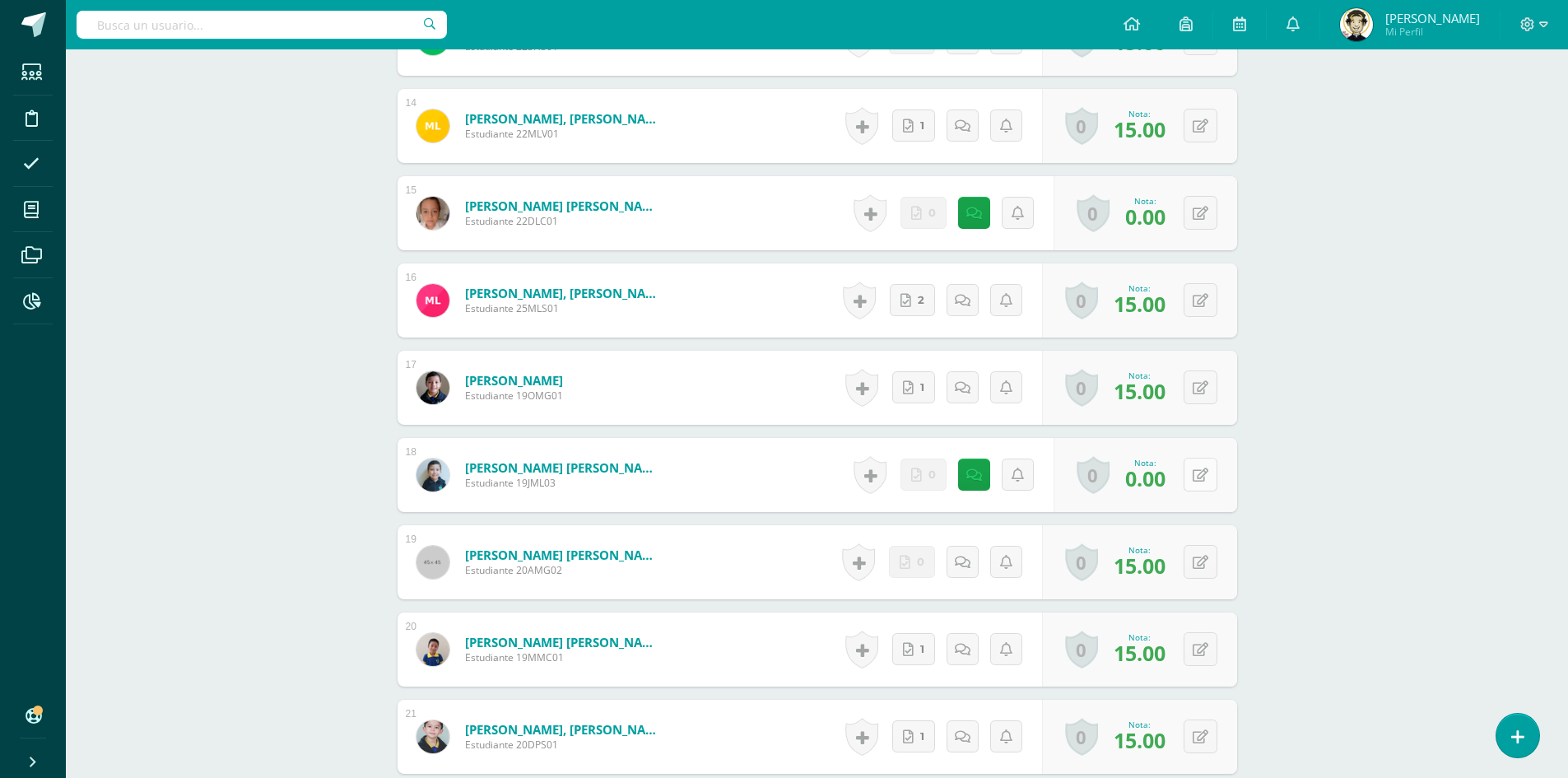
click at [1201, 480] on icon at bounding box center [1201, 475] width 16 height 14
type input "10"
click at [1159, 487] on link at bounding box center [1168, 481] width 33 height 33
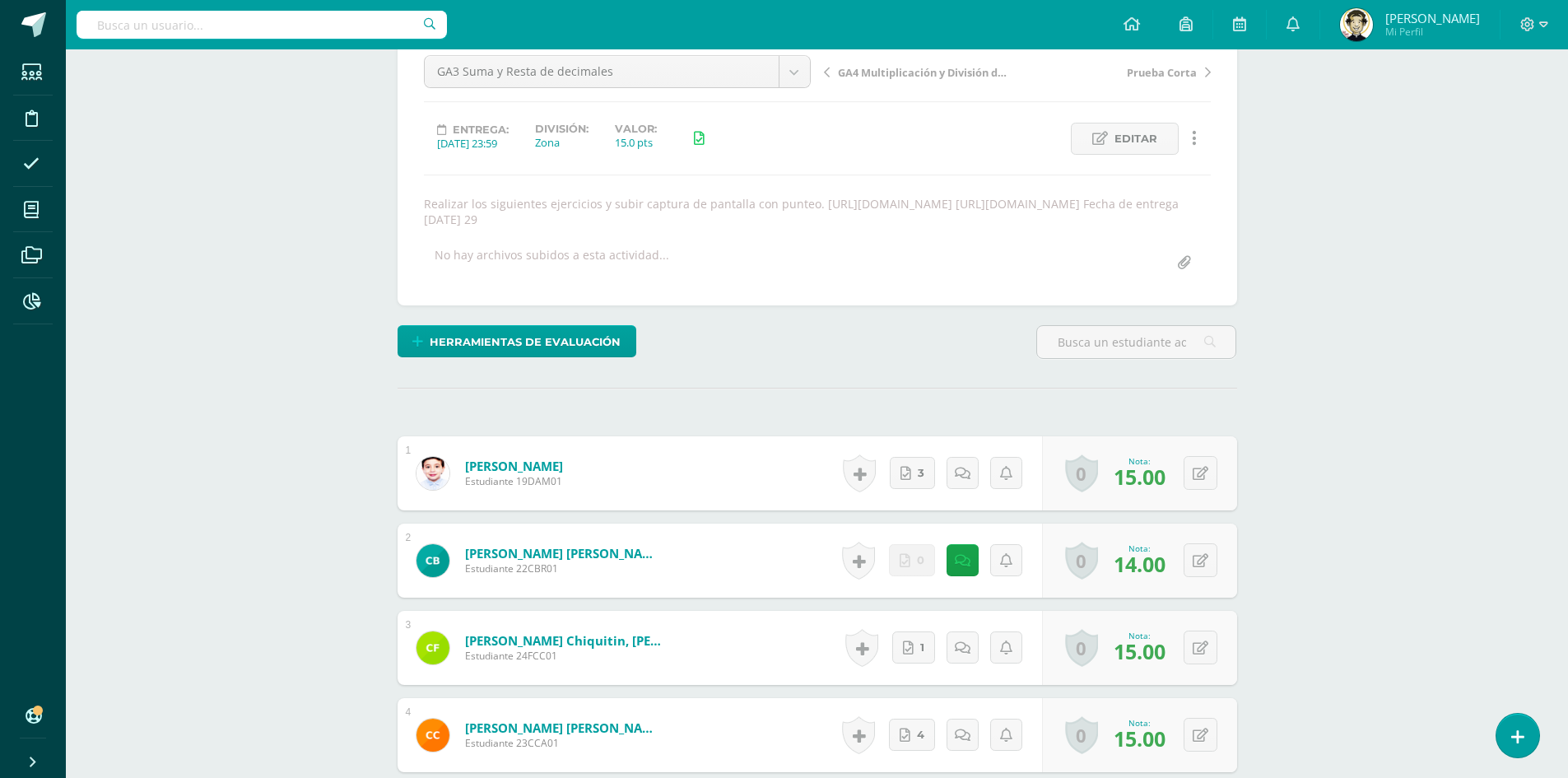
scroll to position [3, 0]
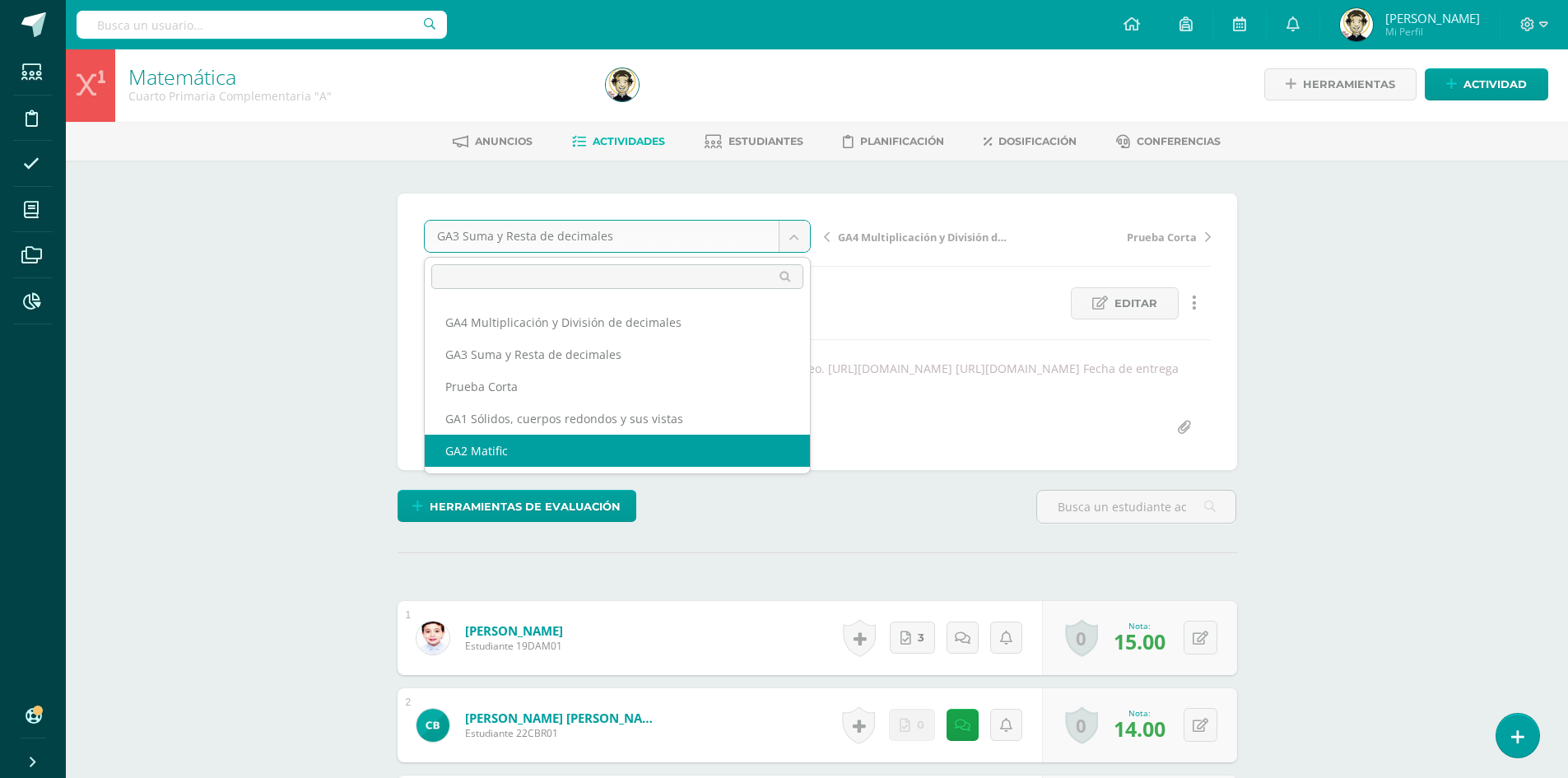
scroll to position [0, 0]
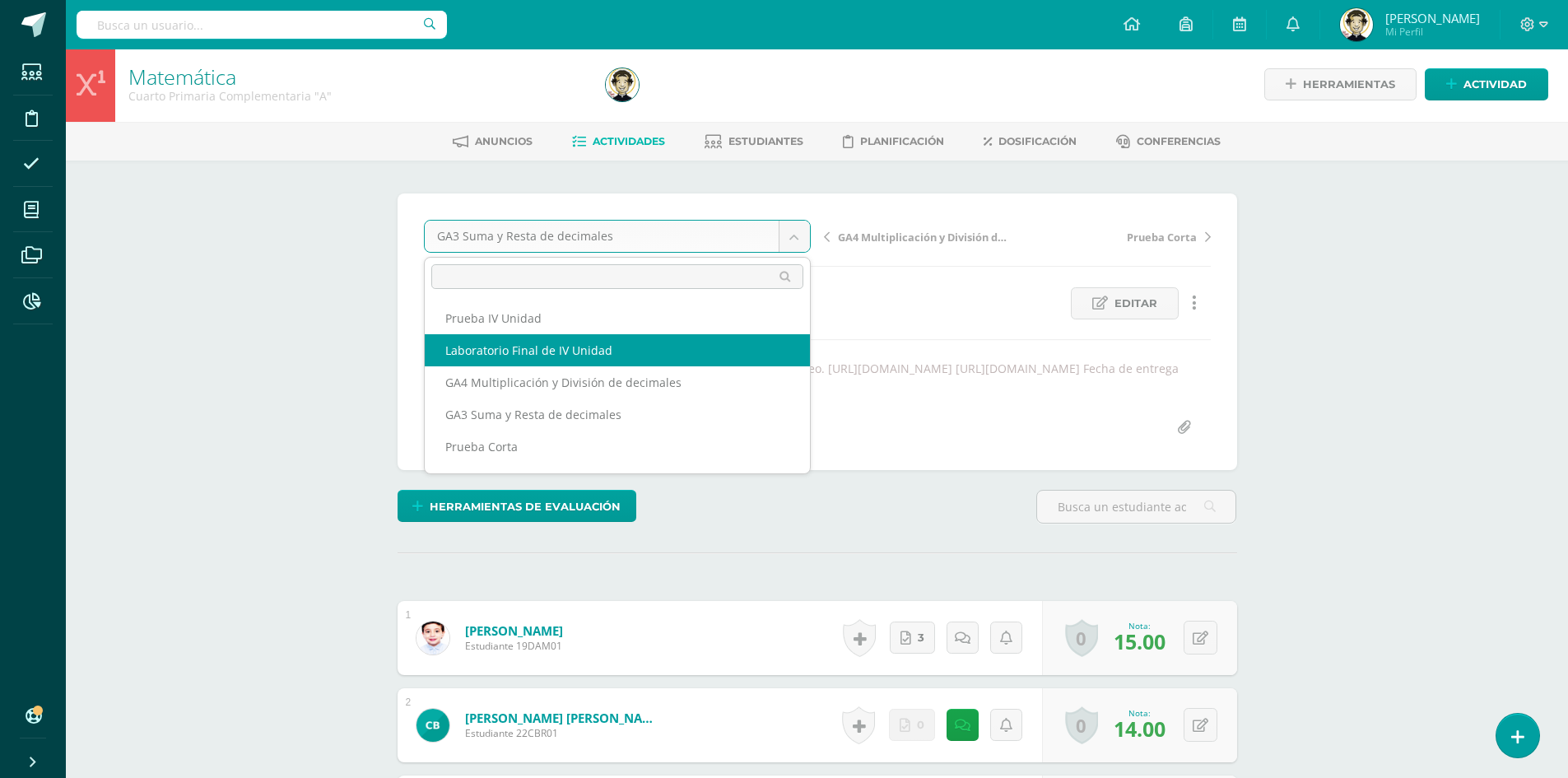
select select "/dashboard/teacher/grade-activity/180609/"
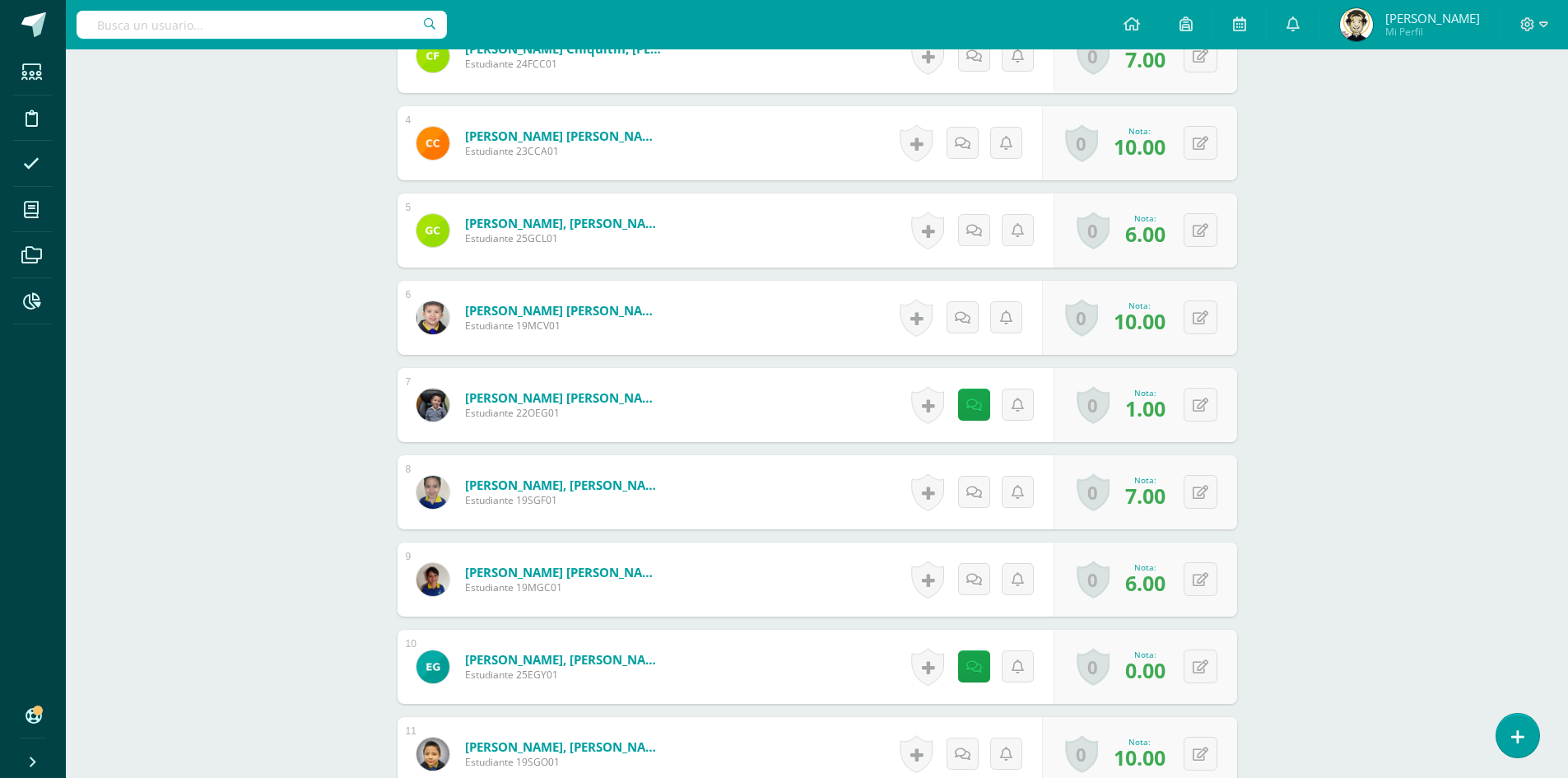
scroll to position [826, 0]
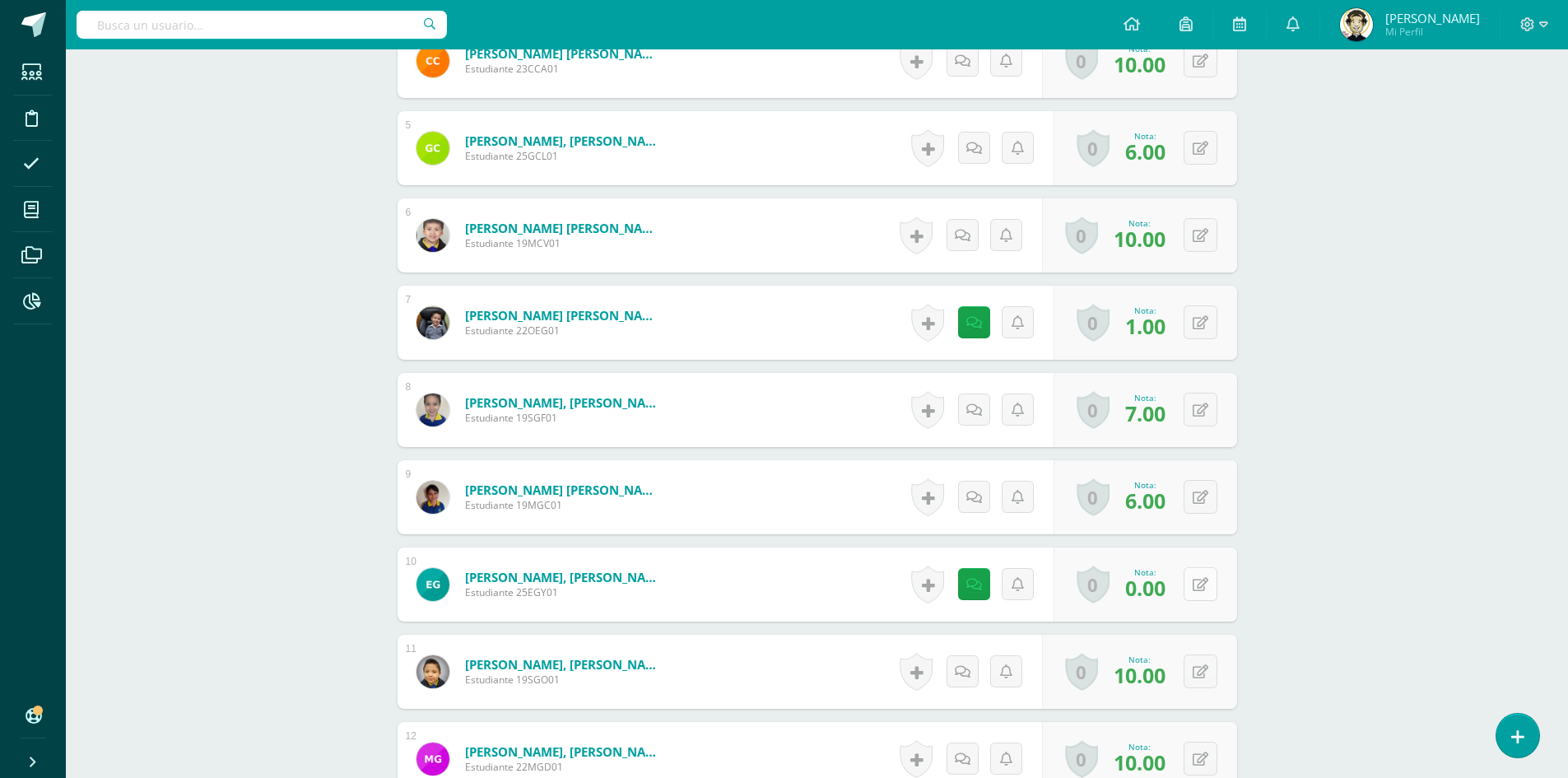
click at [1198, 590] on button at bounding box center [1201, 584] width 34 height 34
type input "10"
click at [1174, 590] on link at bounding box center [1168, 590] width 33 height 33
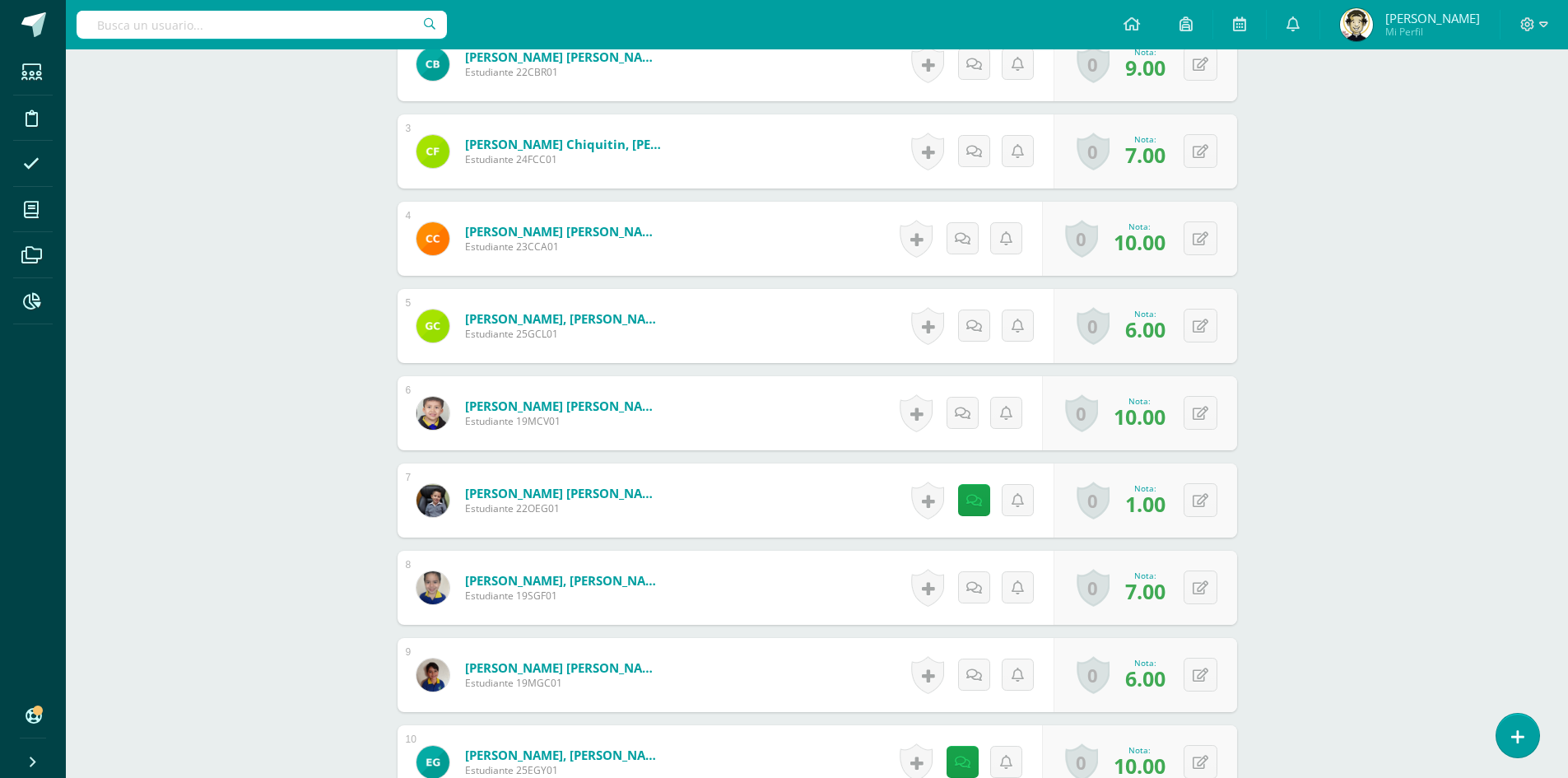
scroll to position [743, 0]
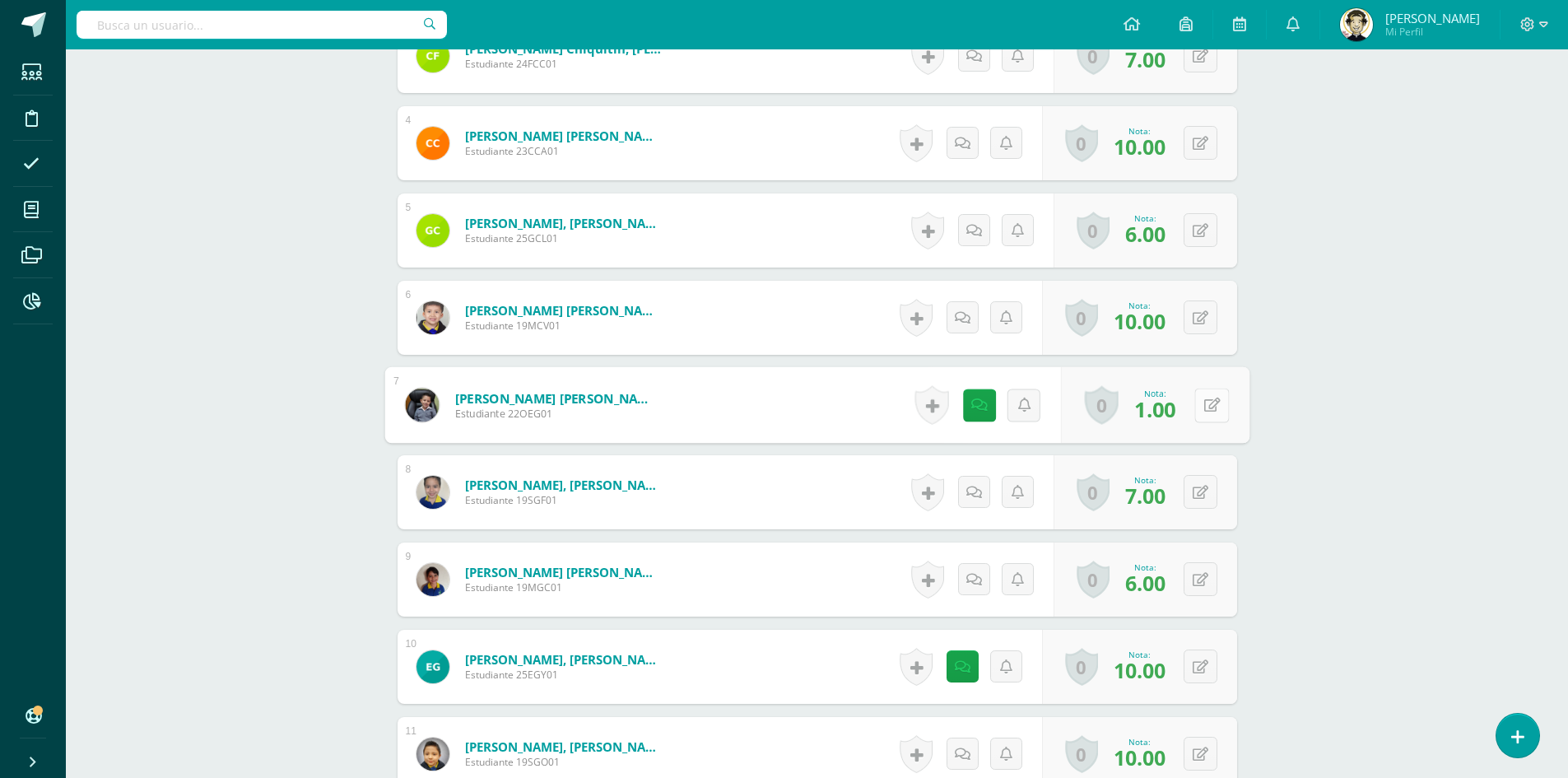
click at [1205, 409] on icon at bounding box center [1212, 405] width 17 height 14
type input "8"
click at [1174, 411] on link at bounding box center [1168, 411] width 33 height 33
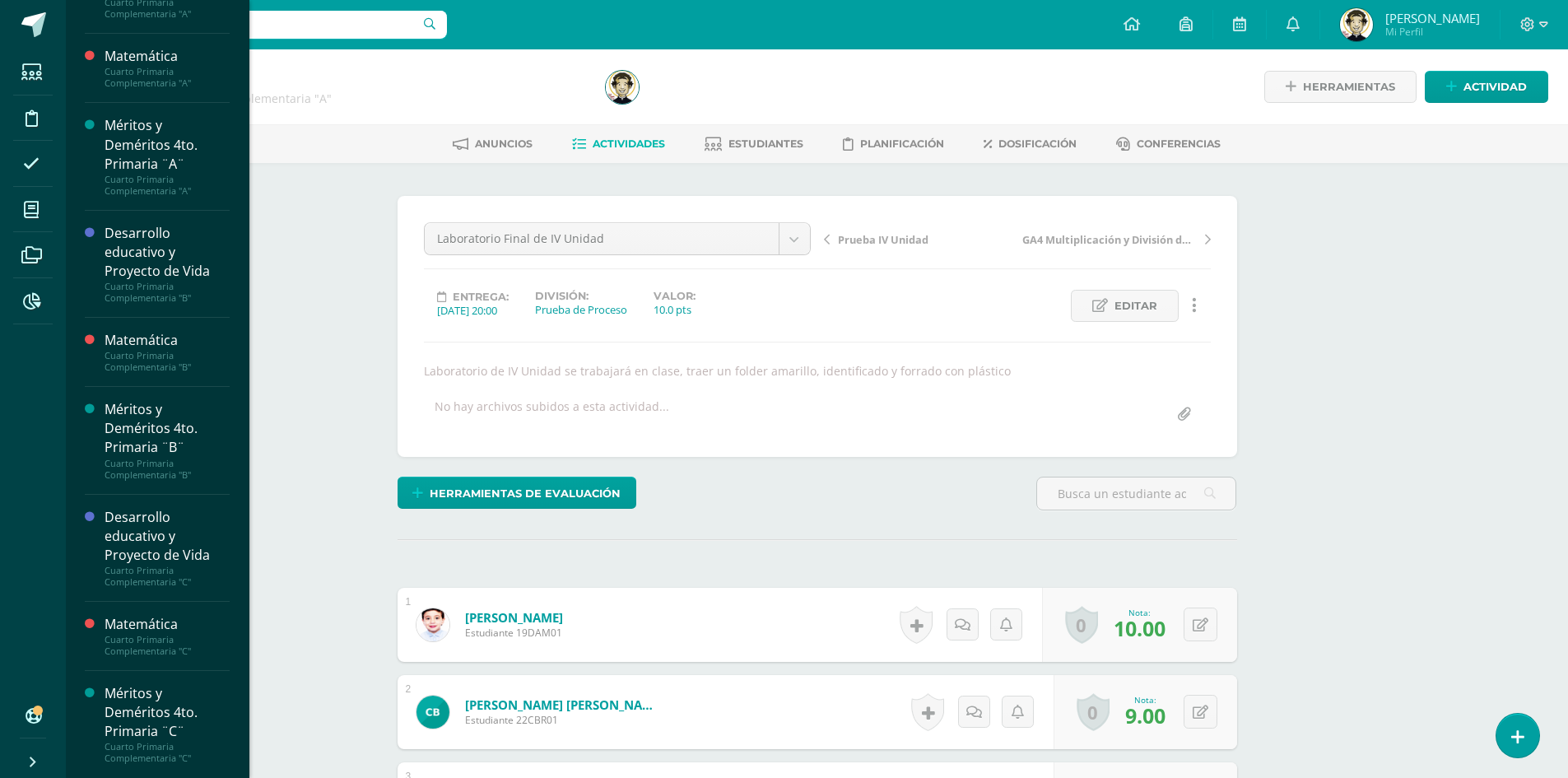
scroll to position [214, 0]
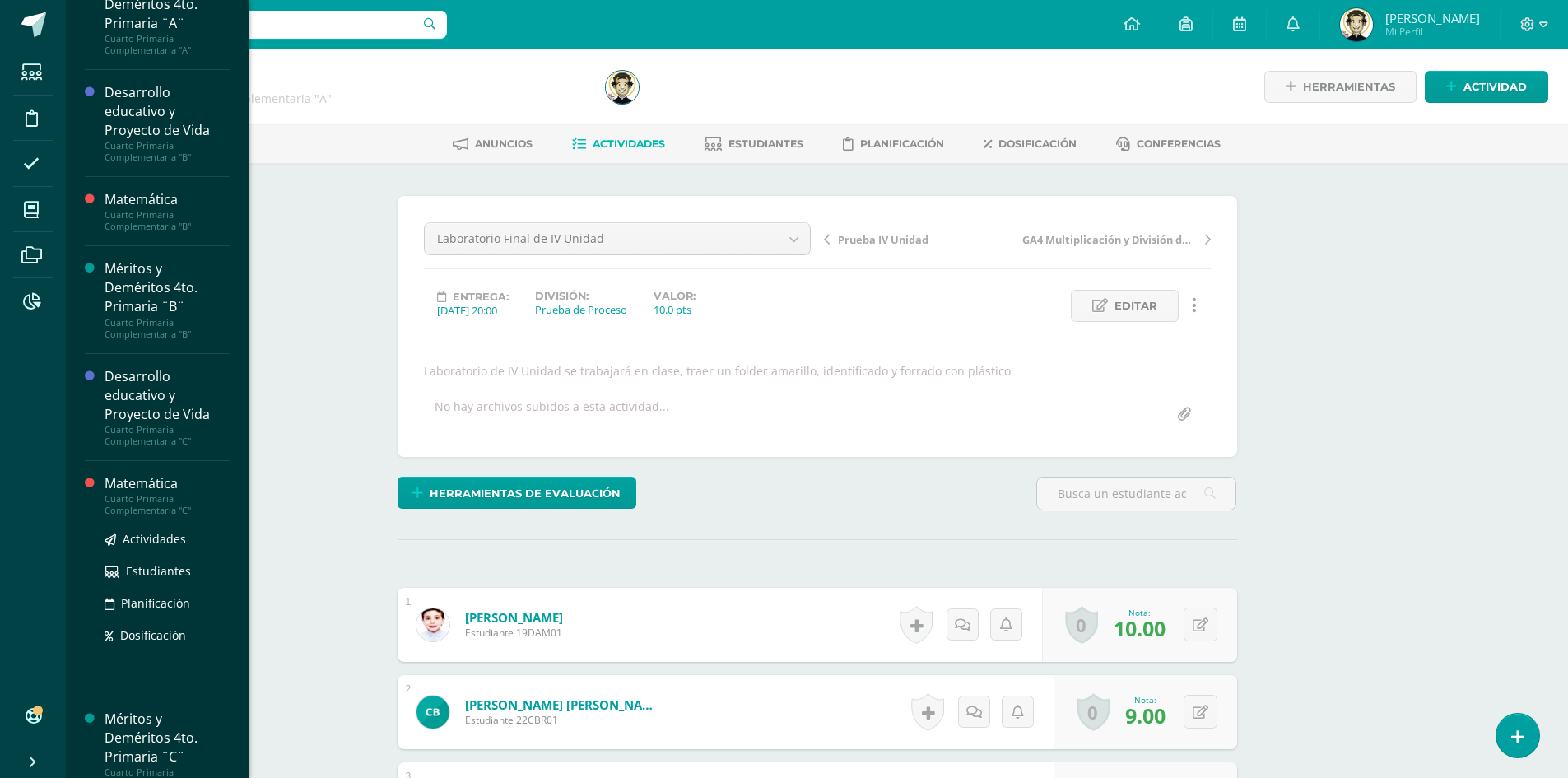
click at [109, 498] on div "Cuarto Primaria Complementaria "C"" at bounding box center [167, 504] width 125 height 23
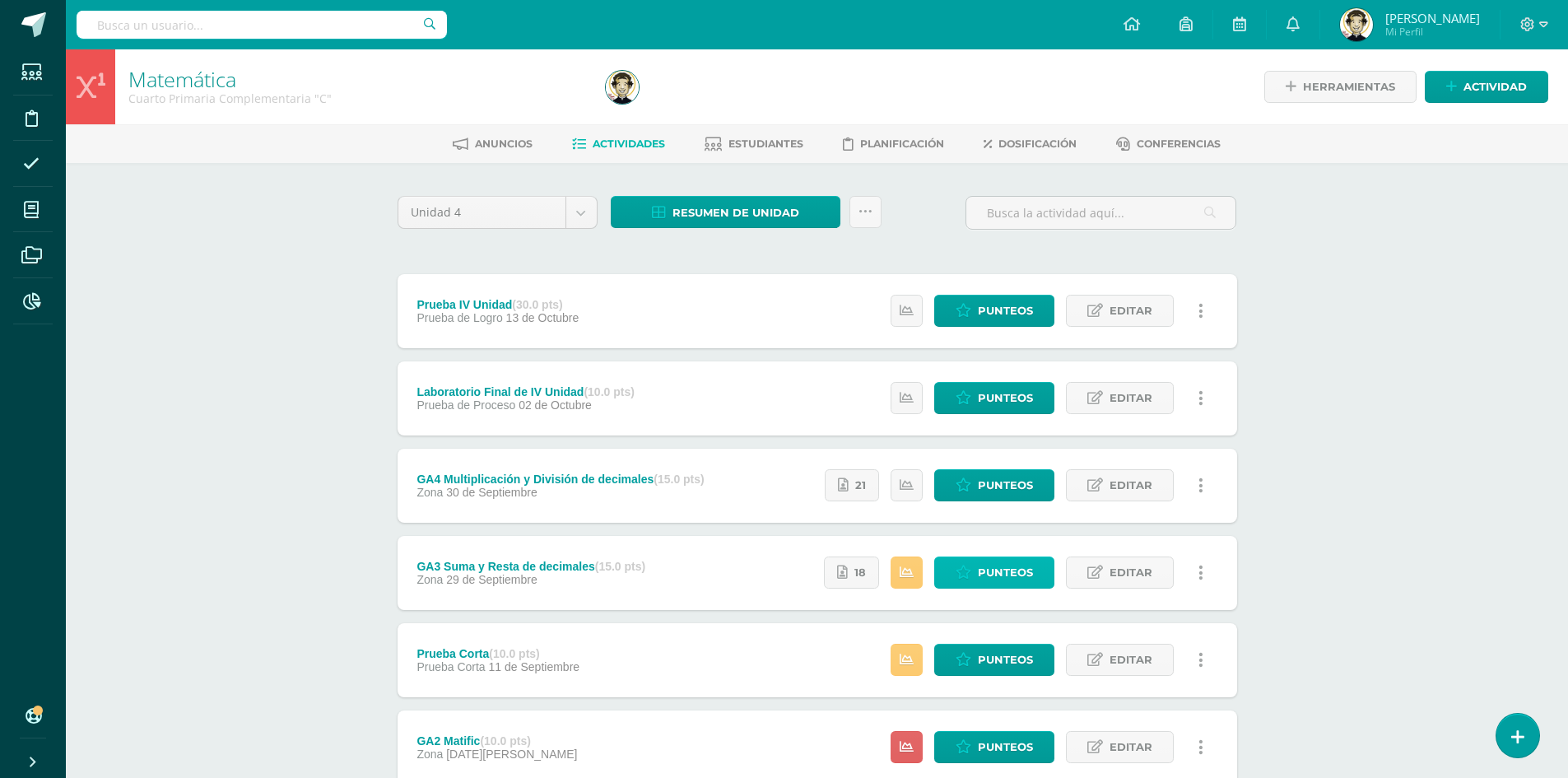
click at [987, 577] on span "Punteos" at bounding box center [1005, 572] width 55 height 30
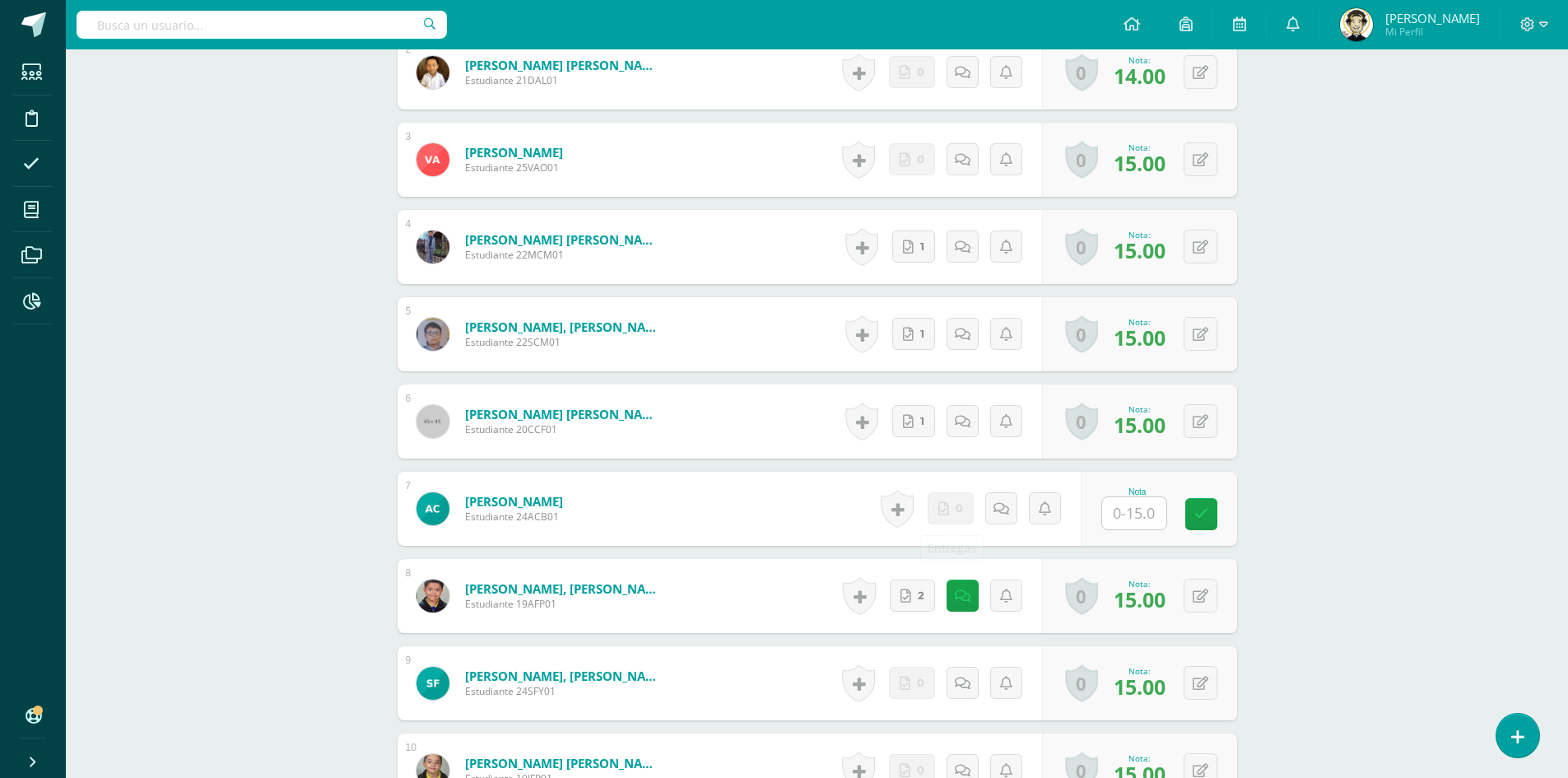
scroll to position [661, 0]
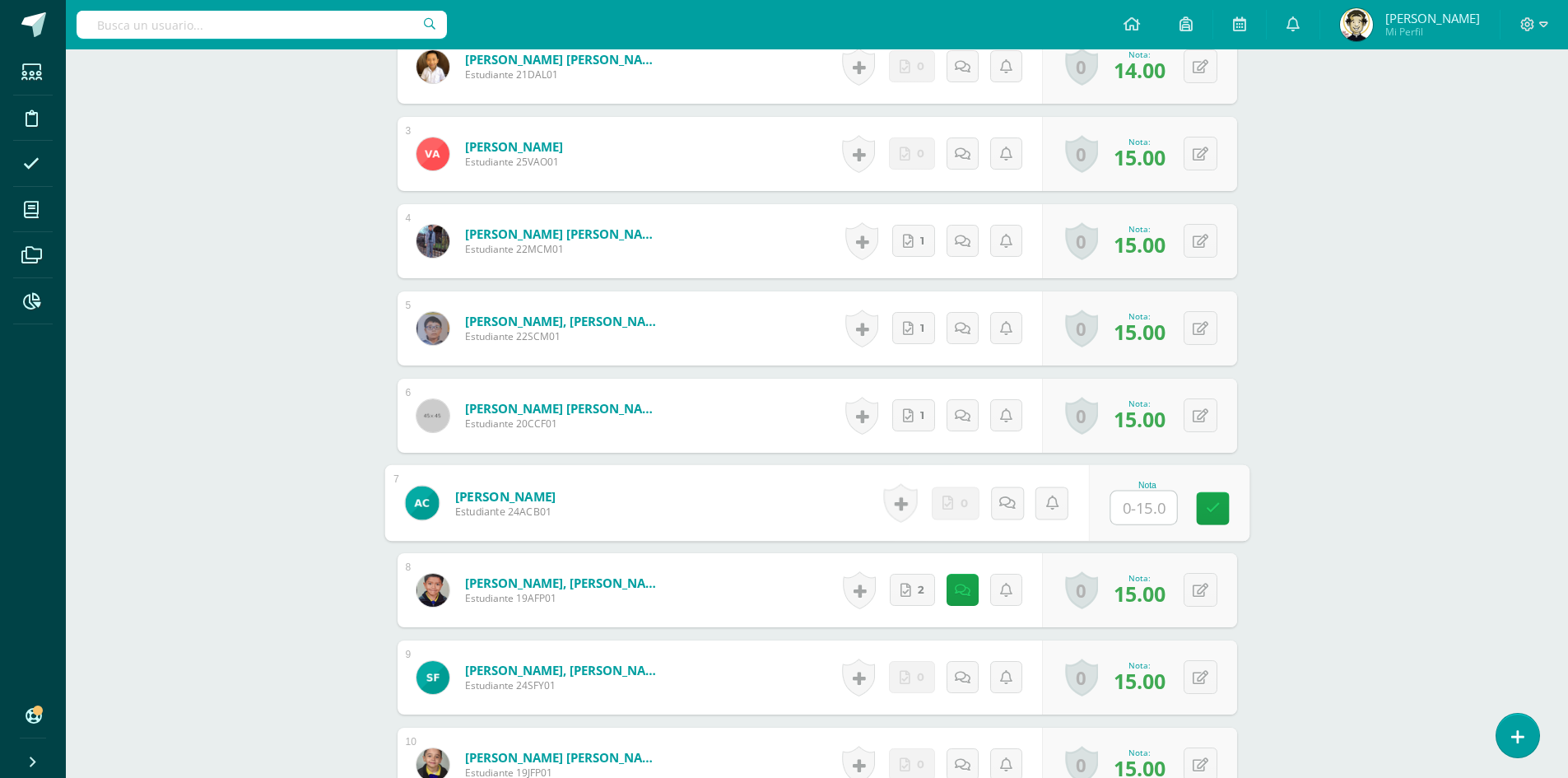
click at [1137, 512] on input "text" at bounding box center [1143, 508] width 66 height 33
type input "7"
click at [1207, 508] on icon at bounding box center [1212, 508] width 15 height 14
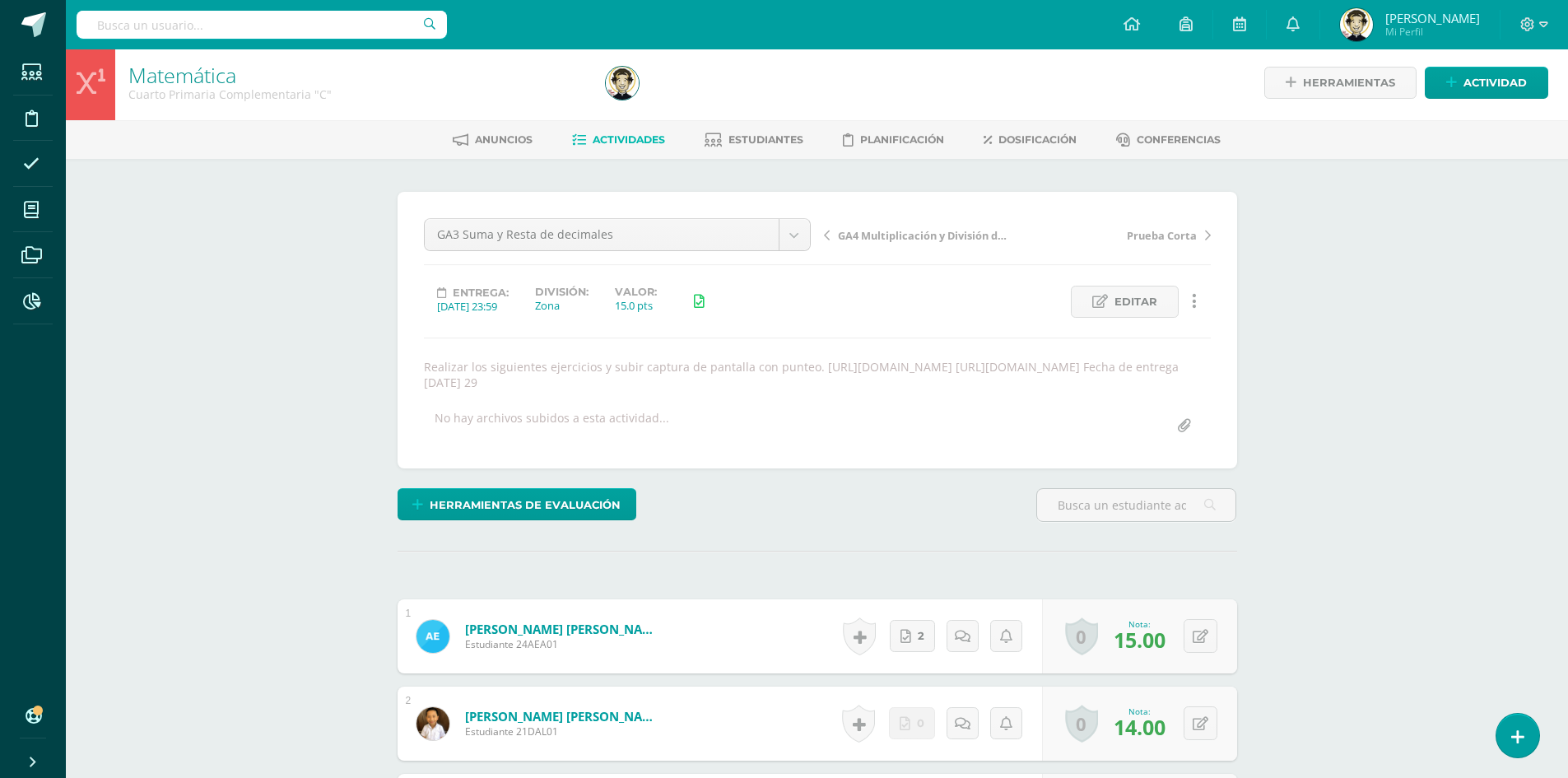
scroll to position [0, 0]
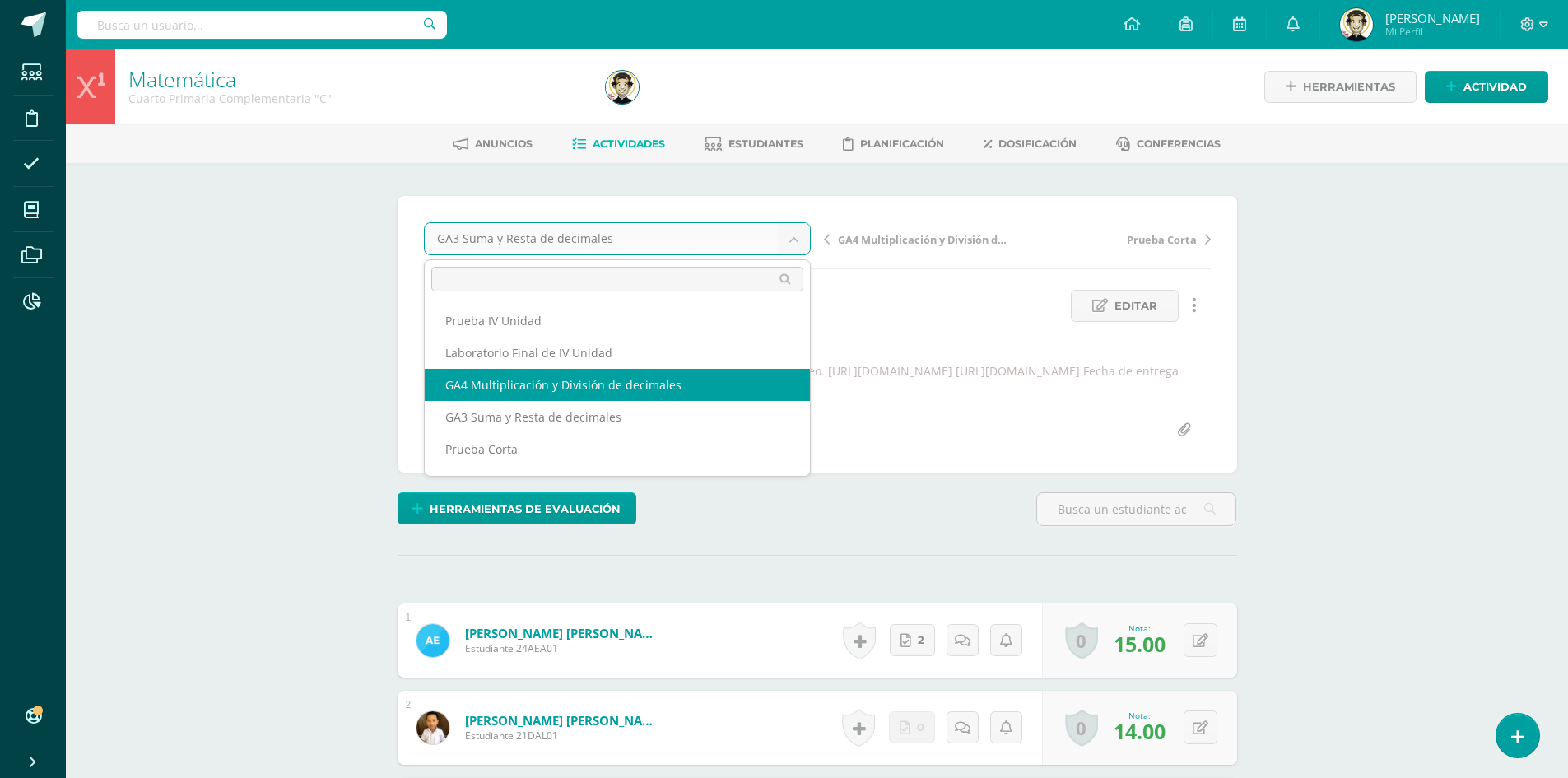
select select "/dashboard/teacher/grade-activity/180604/"
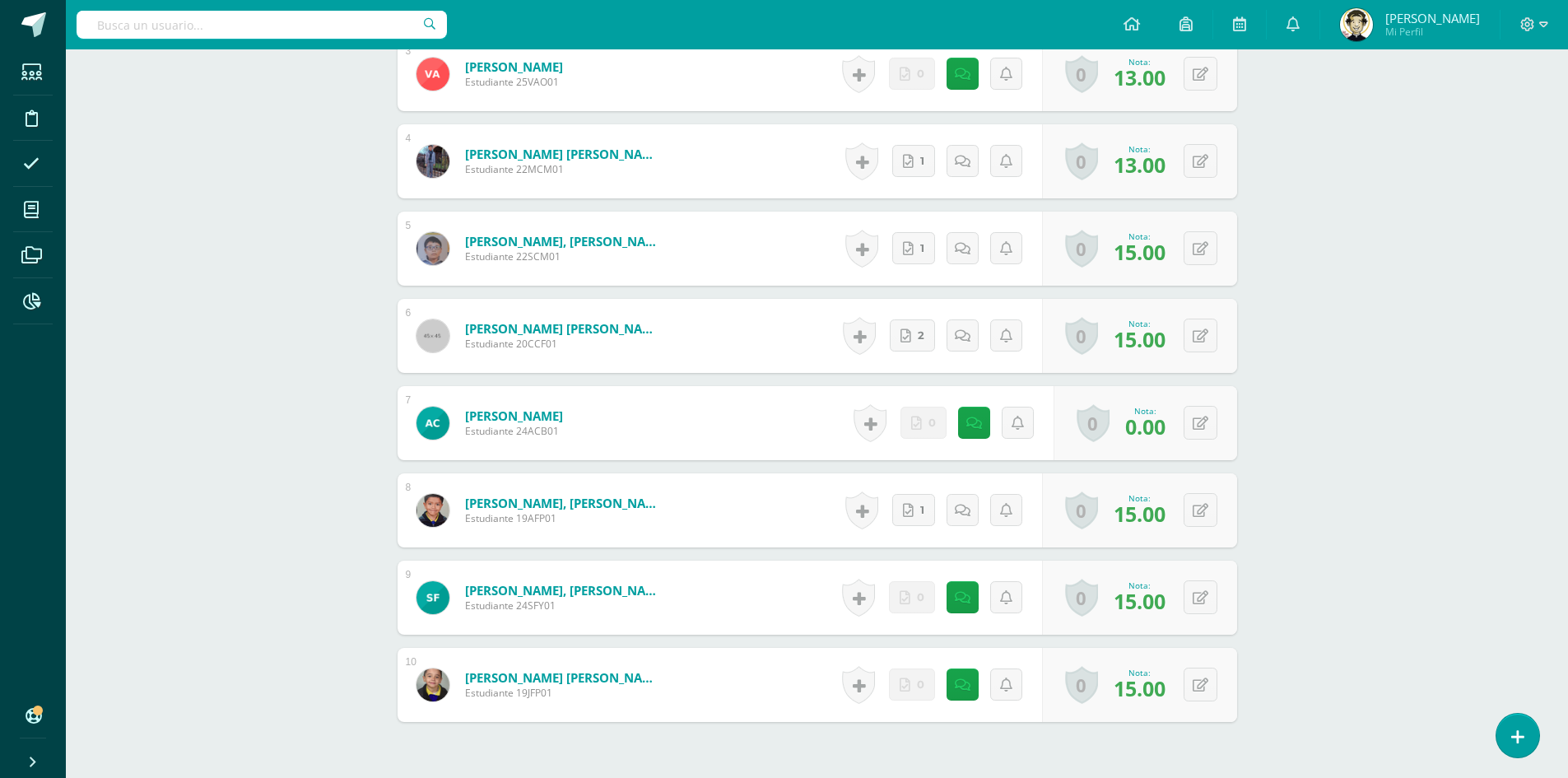
scroll to position [742, 0]
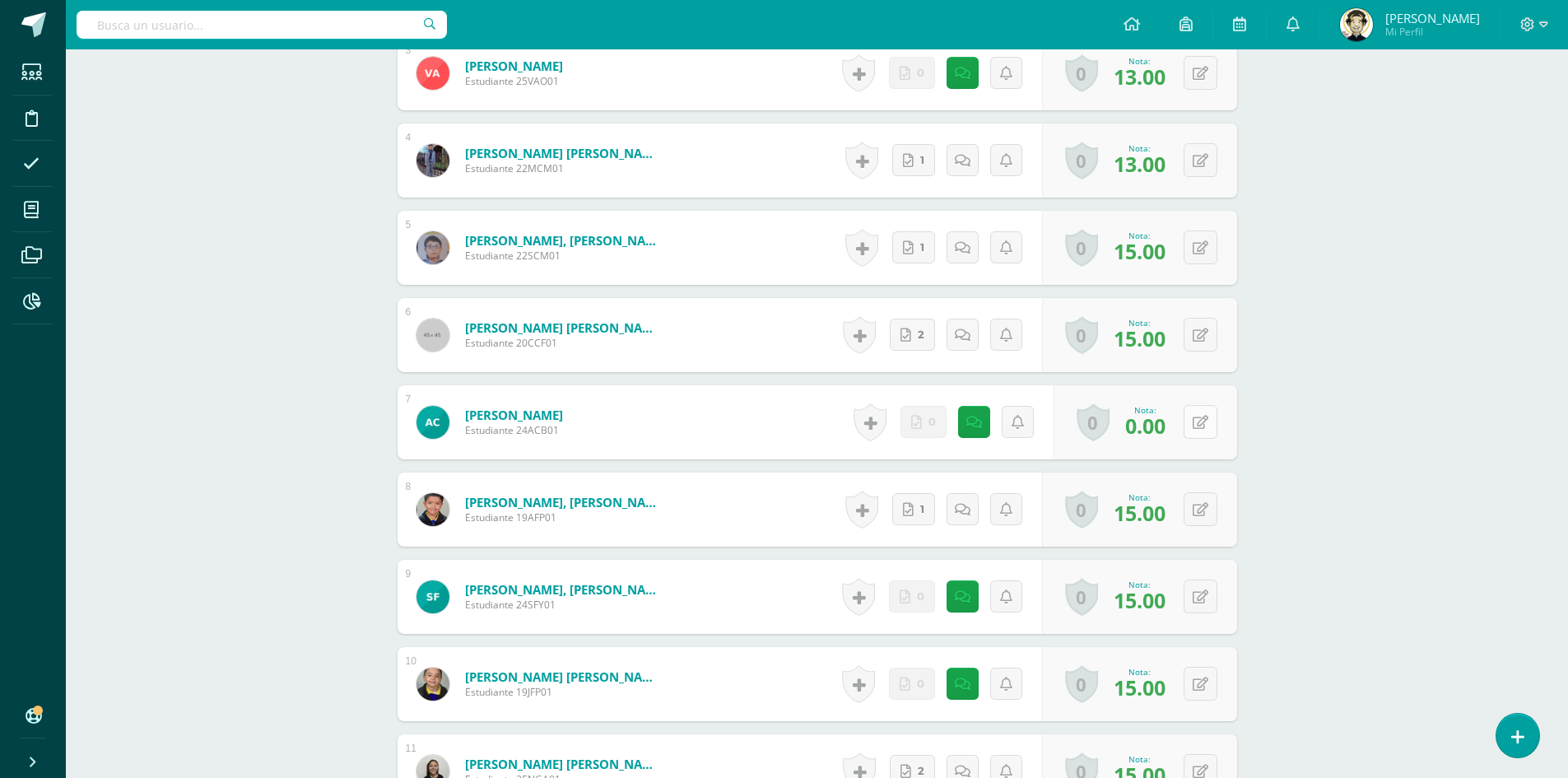
click at [1203, 430] on icon at bounding box center [1201, 423] width 16 height 14
type input "7"
click at [1171, 444] on link at bounding box center [1168, 427] width 33 height 33
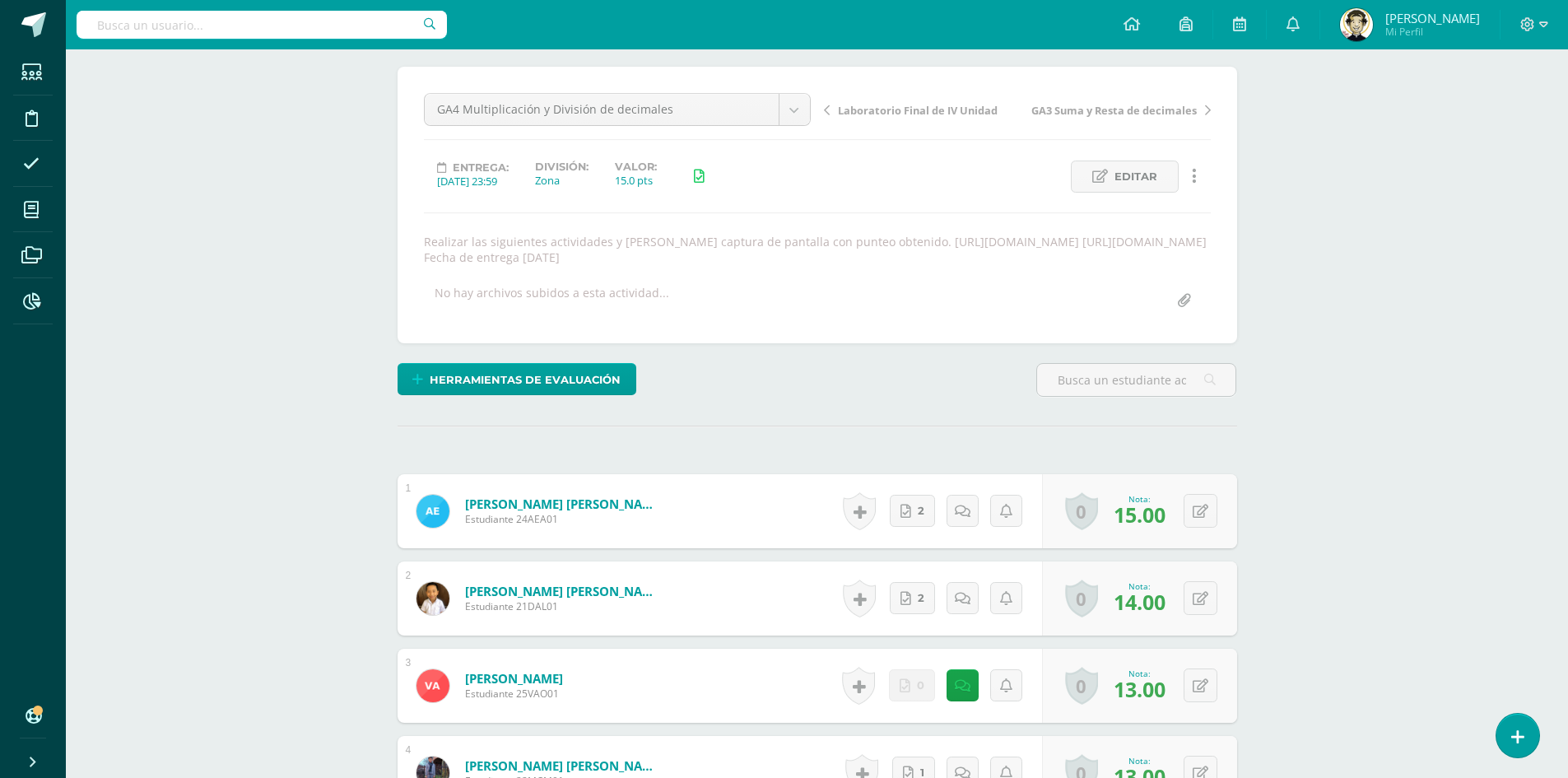
scroll to position [0, 0]
